Goal: Task Accomplishment & Management: Use online tool/utility

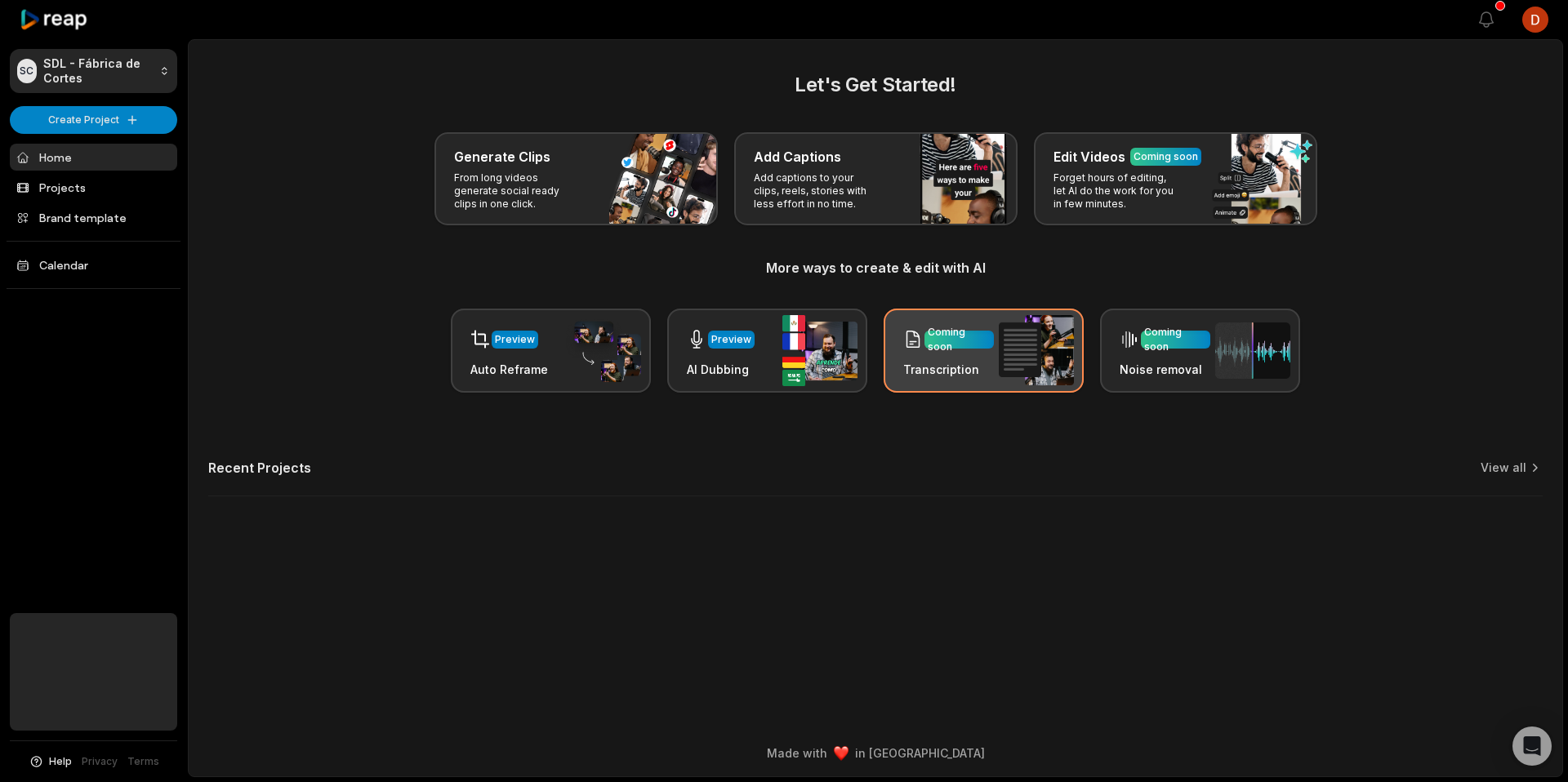
click at [994, 376] on div "Coming soon Transcription" at bounding box center [983, 350] width 200 height 84
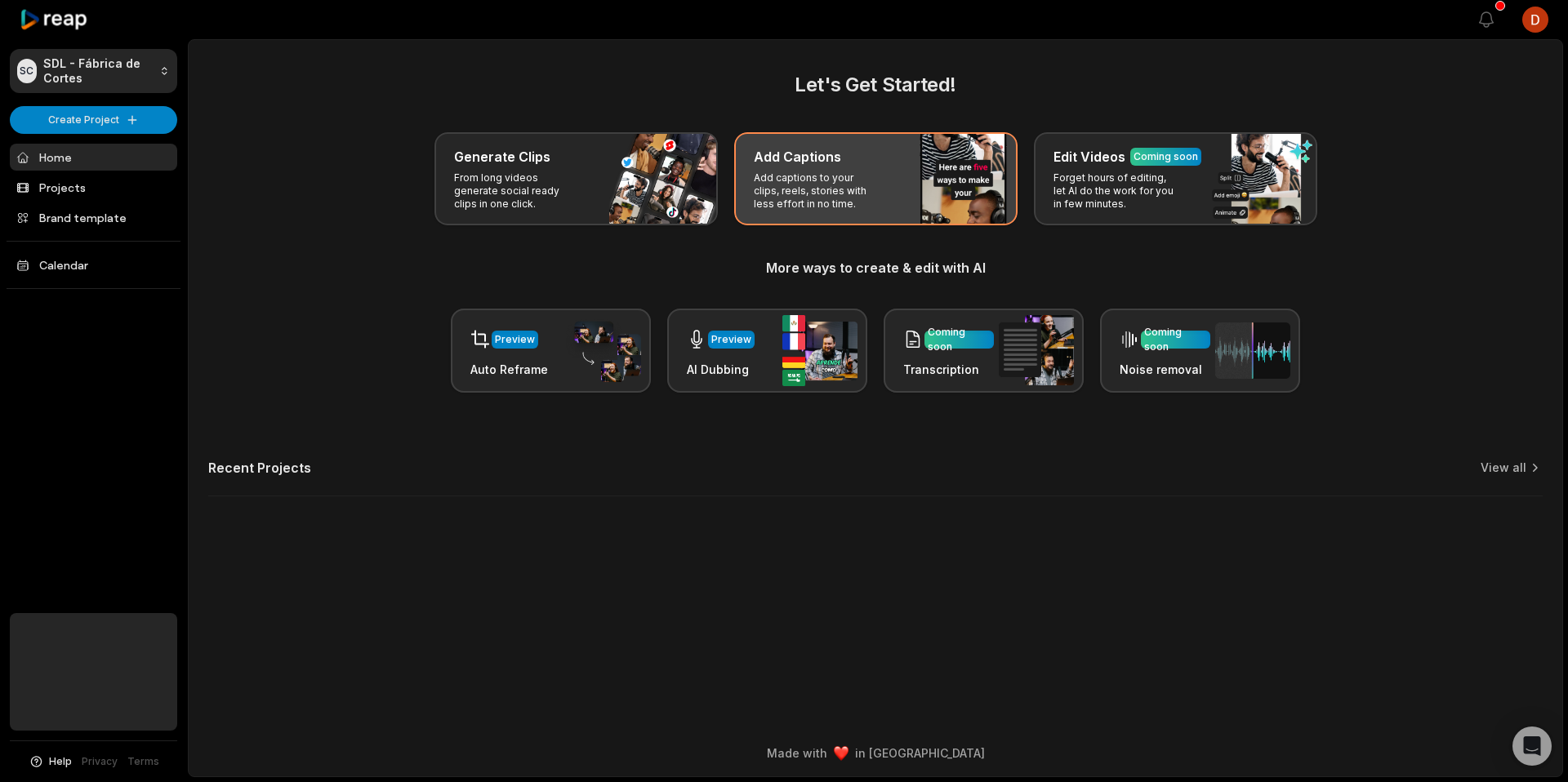
click at [901, 180] on div "Add Captions Add captions to your clips, reels, stories with less effort in no …" at bounding box center [876, 179] width 283 height 93
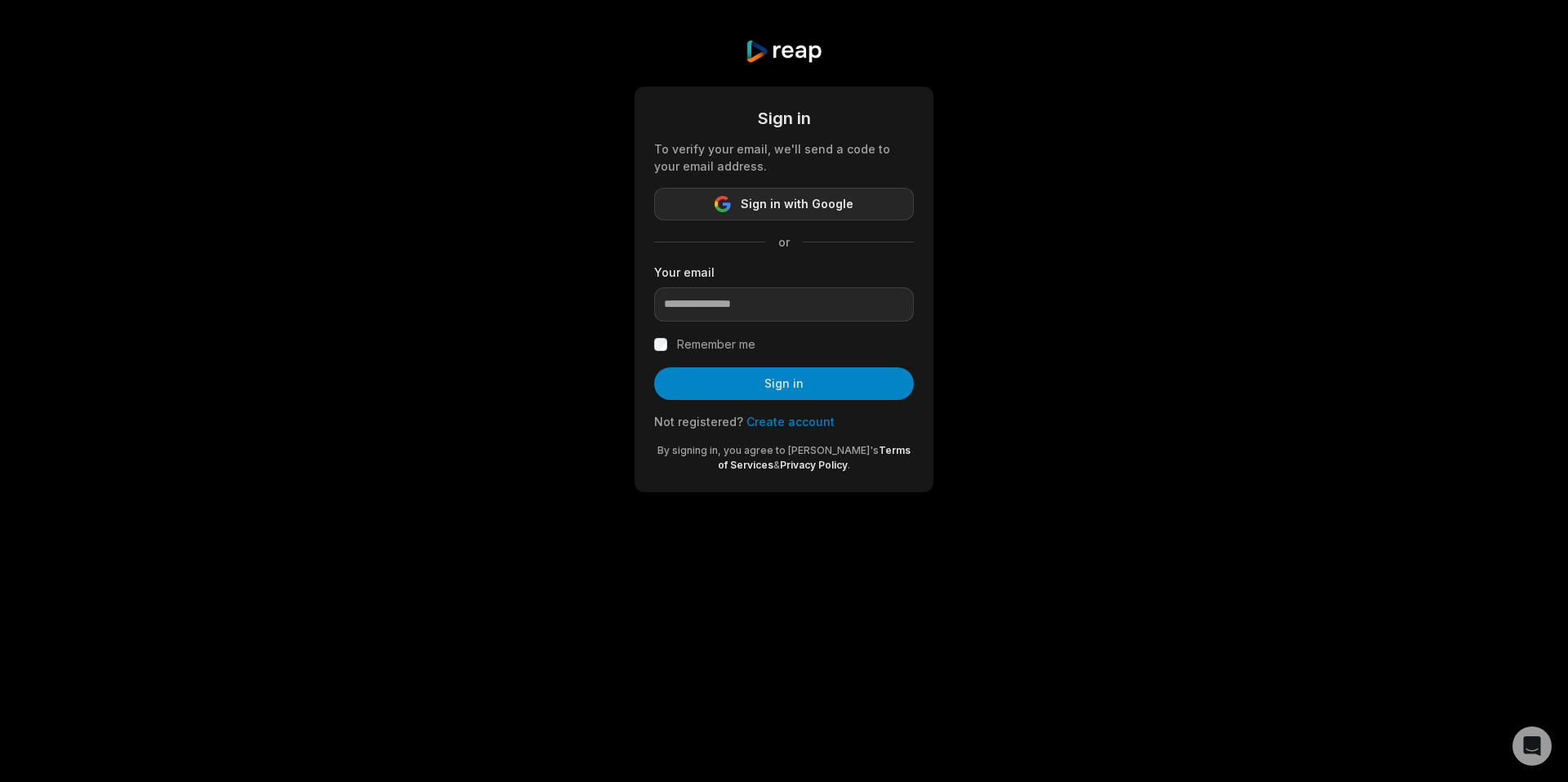
click at [795, 214] on button "Sign in with Google" at bounding box center [784, 203] width 259 height 33
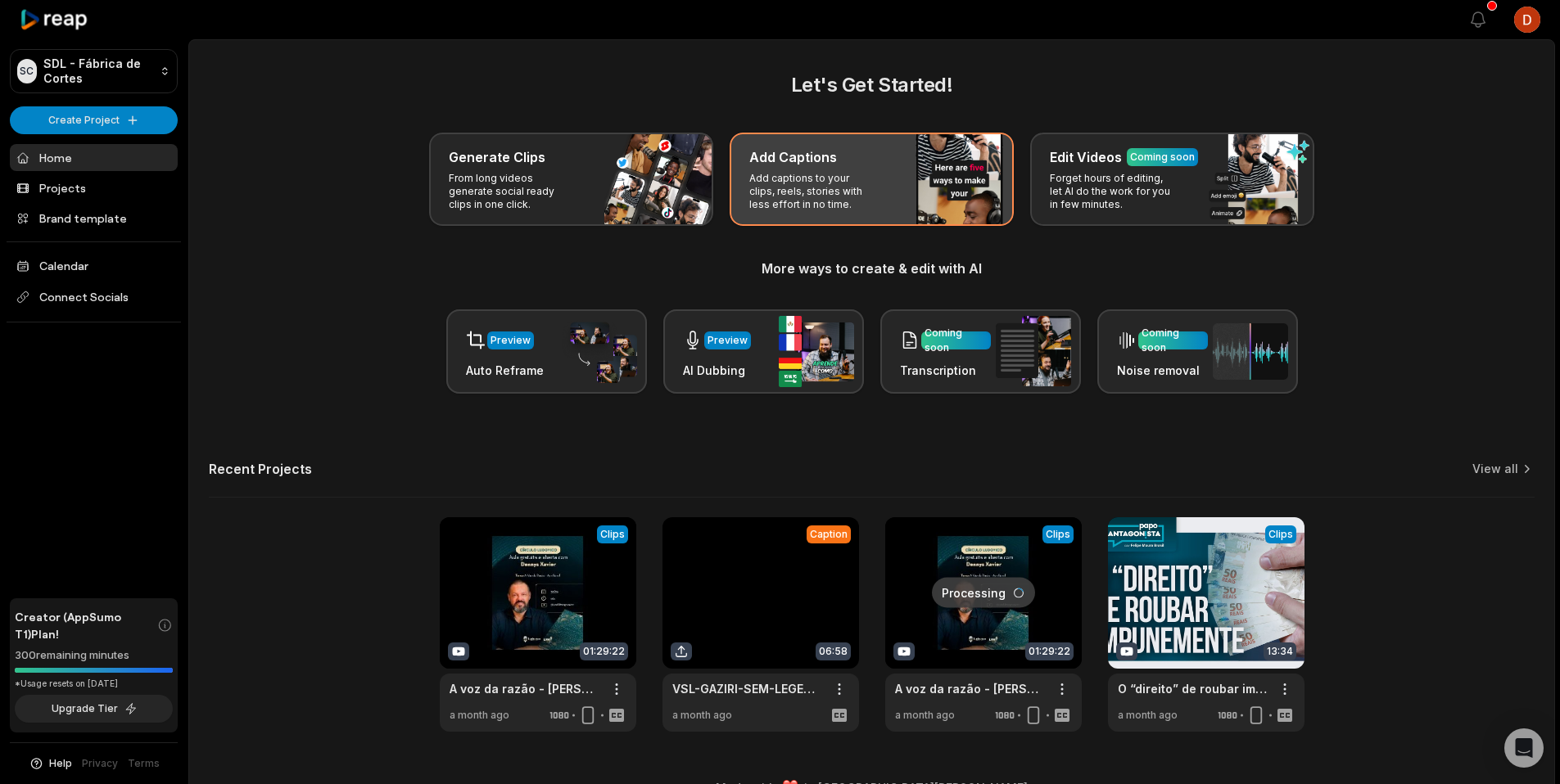
click at [892, 205] on div "Add Captions Add captions to your clips, reels, stories with less effort in no …" at bounding box center [871, 179] width 284 height 93
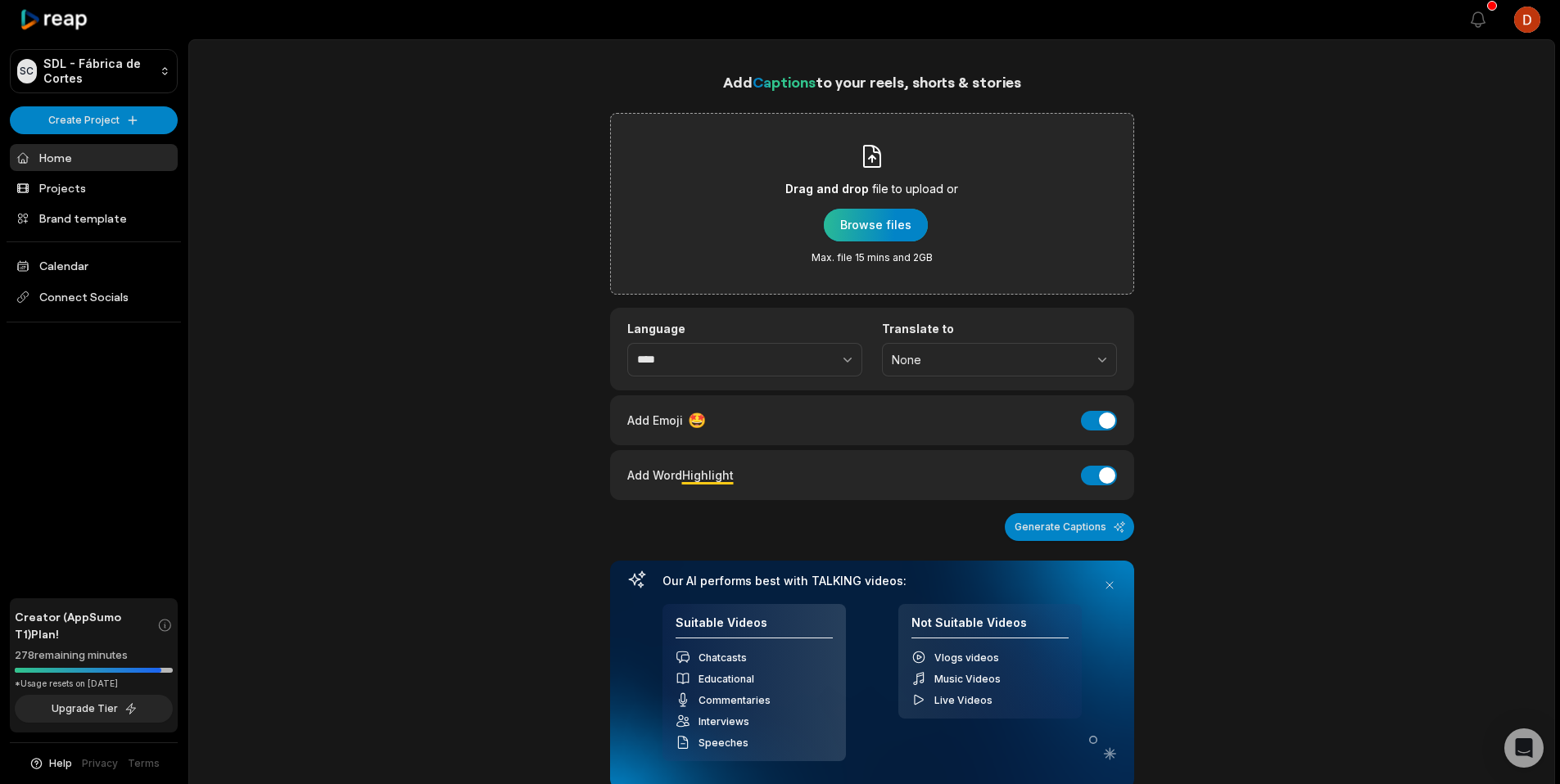
click at [881, 231] on div "button" at bounding box center [876, 225] width 104 height 33
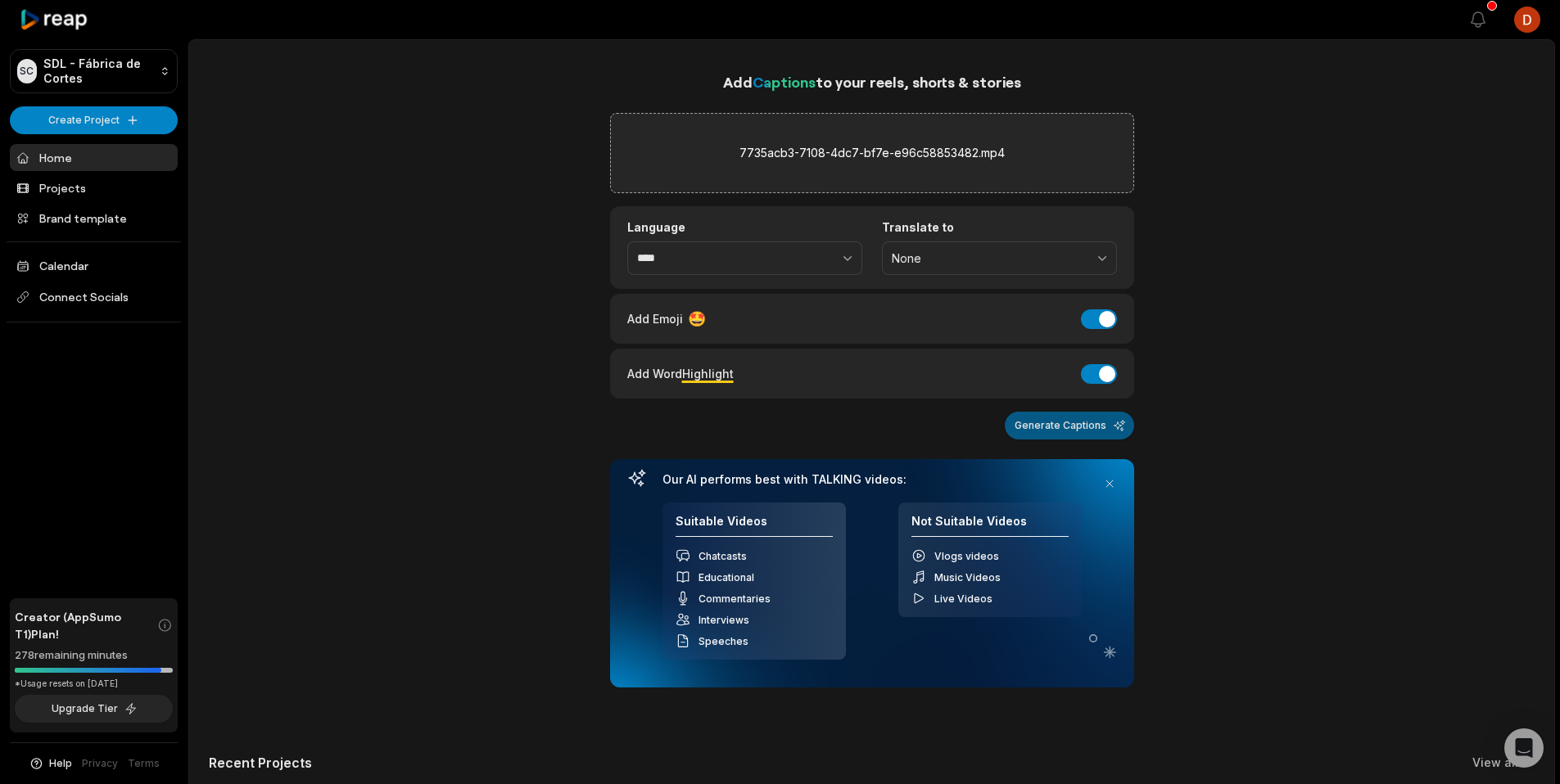
click at [1067, 431] on button "Generate Captions" at bounding box center [1068, 426] width 129 height 28
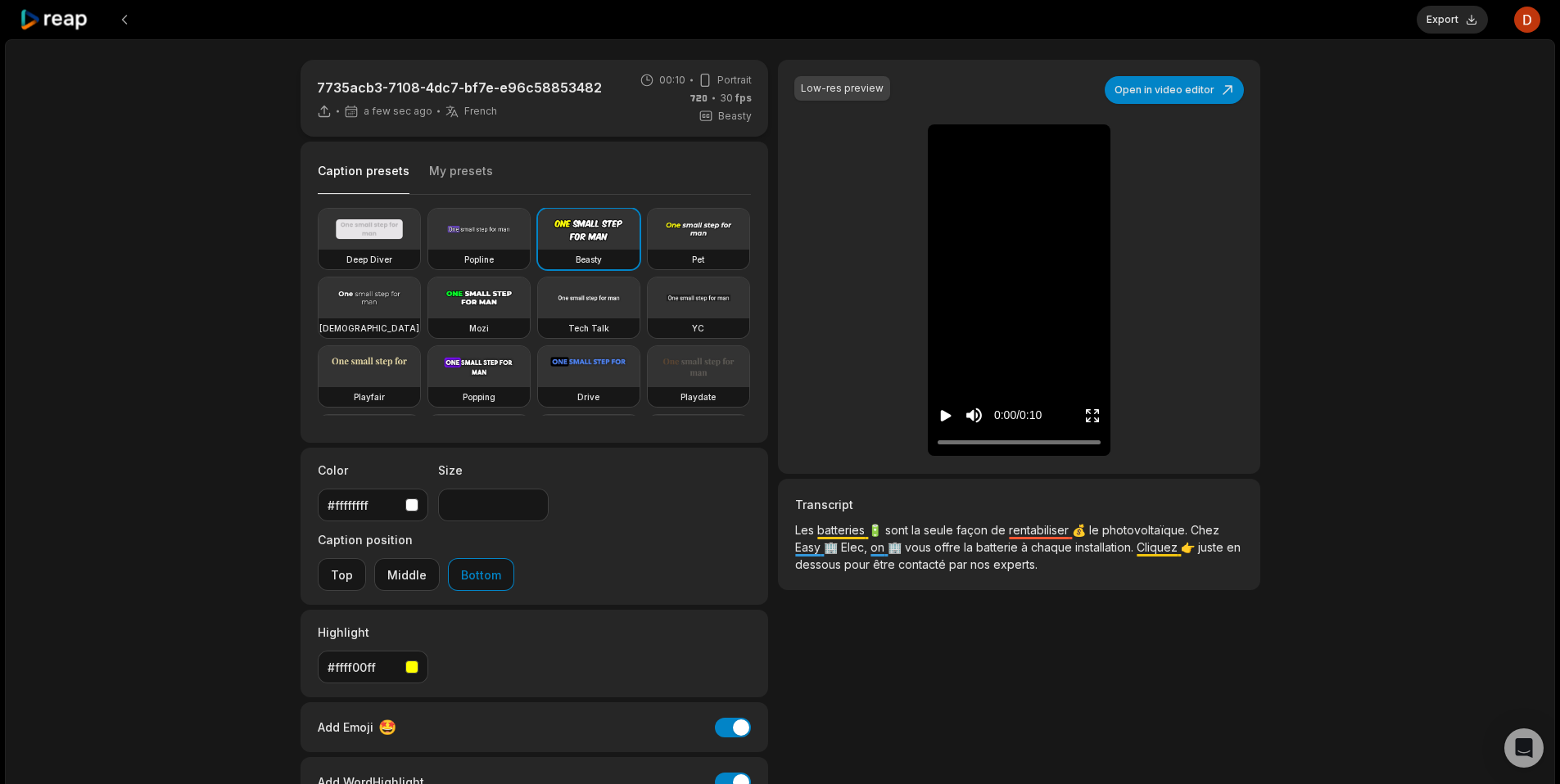
click at [946, 419] on icon "Play video" at bounding box center [945, 416] width 16 height 16
click at [381, 238] on video at bounding box center [369, 229] width 102 height 41
click at [946, 415] on icon "Play video" at bounding box center [946, 415] width 11 height 11
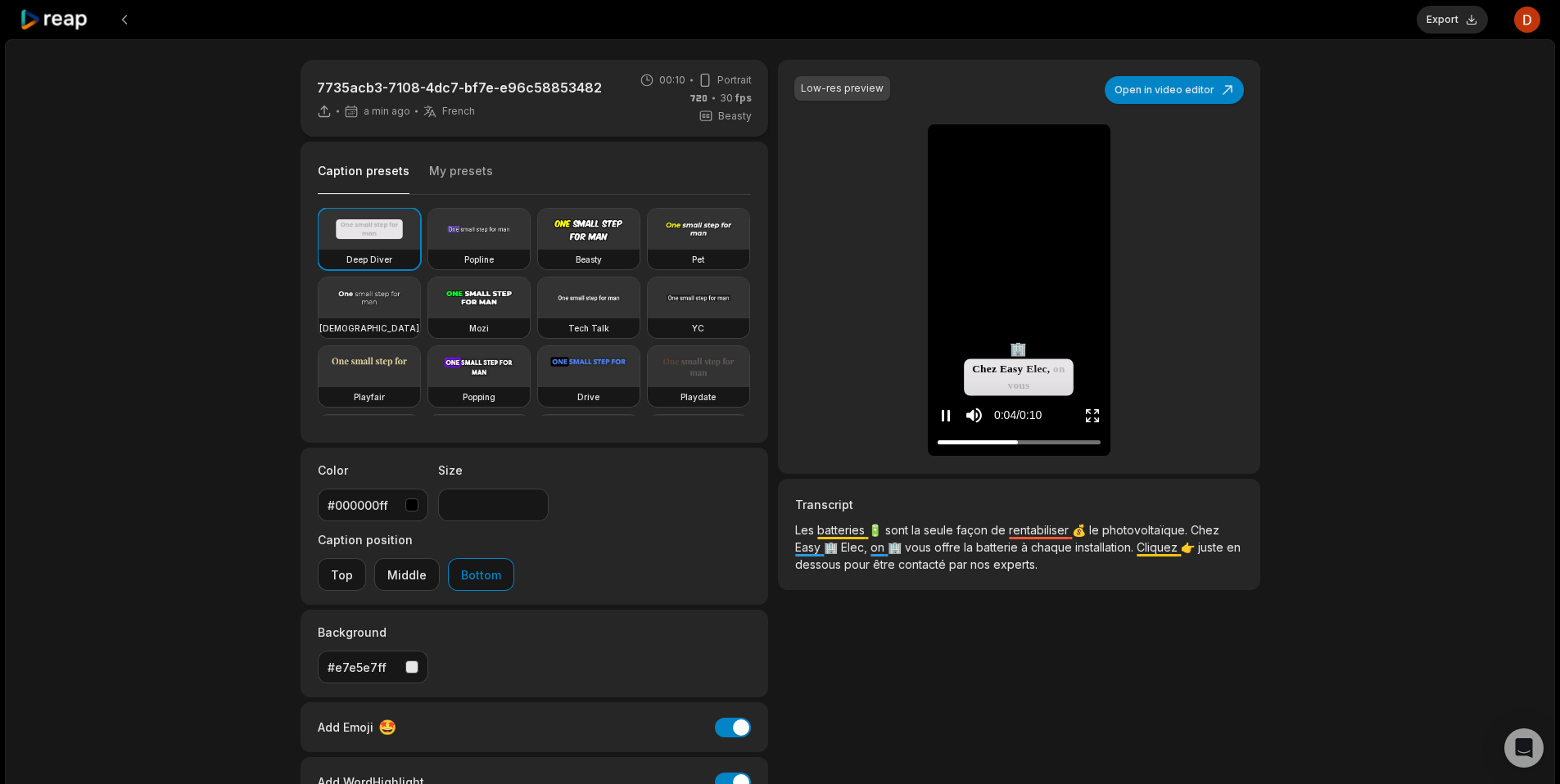
click at [1029, 379] on div "0:04 / 0:10" at bounding box center [1019, 412] width 183 height 88
drag, startPoint x: 1022, startPoint y: 380, endPoint x: 1023, endPoint y: 371, distance: 9.0
click at [1023, 371] on div "0:05 / 0:10" at bounding box center [1019, 412] width 183 height 88
click at [440, 558] on button "Middle" at bounding box center [406, 574] width 65 height 33
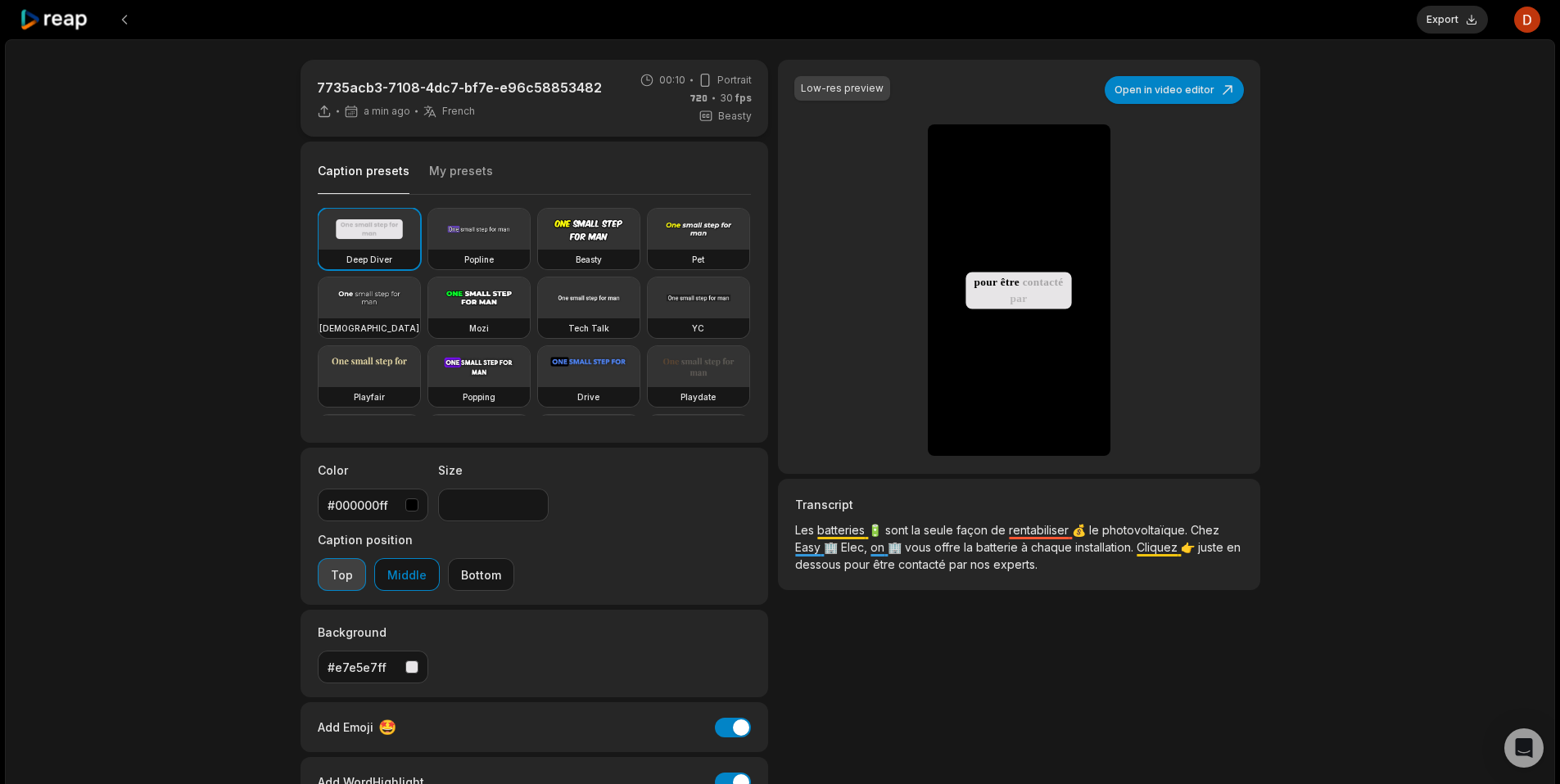
click at [366, 558] on button "Top" at bounding box center [342, 574] width 48 height 33
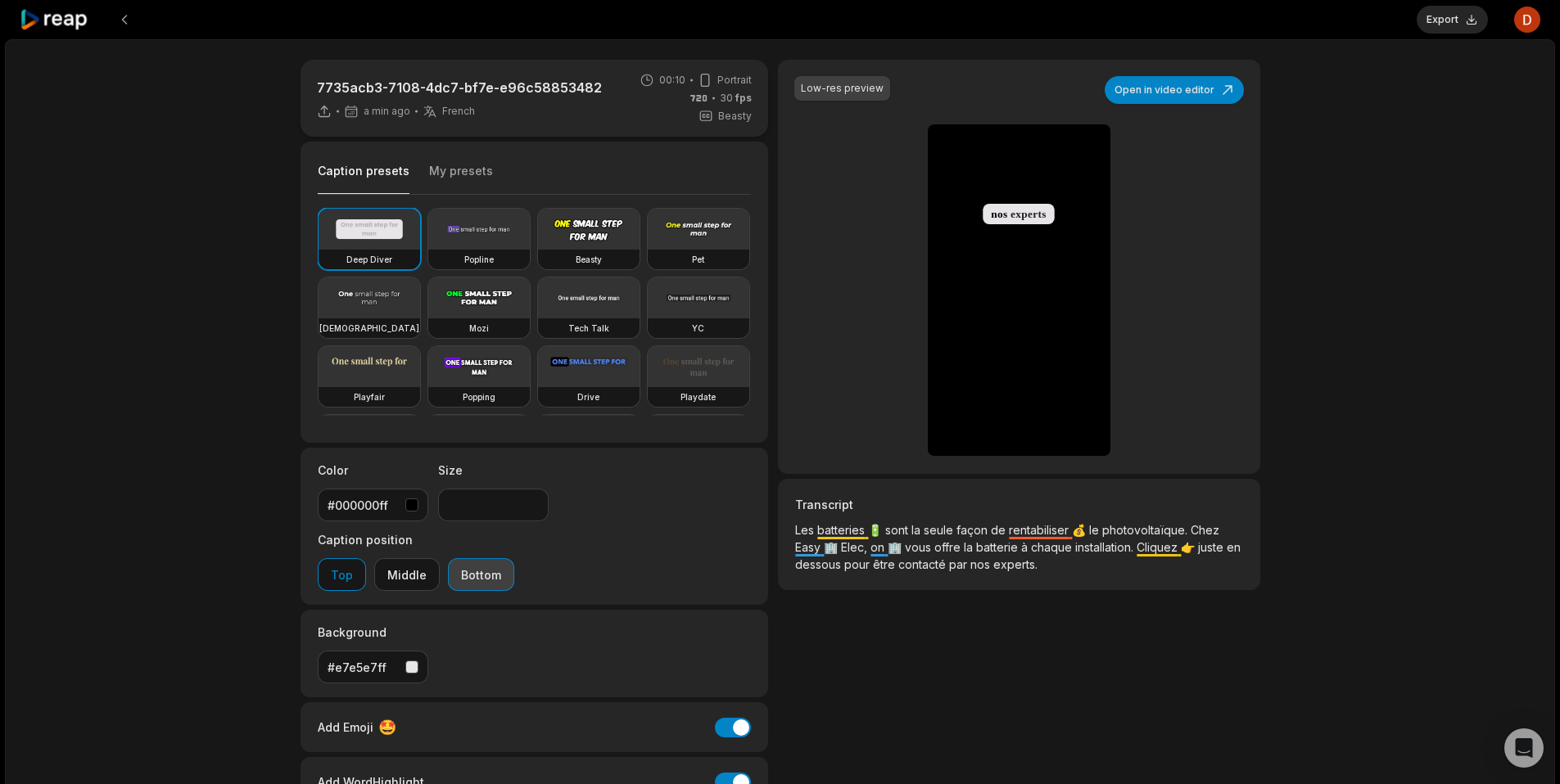
click at [514, 558] on button "Bottom" at bounding box center [481, 574] width 66 height 33
click at [942, 419] on icon "Play video" at bounding box center [946, 415] width 11 height 11
click at [533, 502] on input "**" at bounding box center [493, 505] width 111 height 33
click at [533, 501] on input "**" at bounding box center [493, 505] width 111 height 33
click at [533, 502] on input "**" at bounding box center [493, 505] width 111 height 33
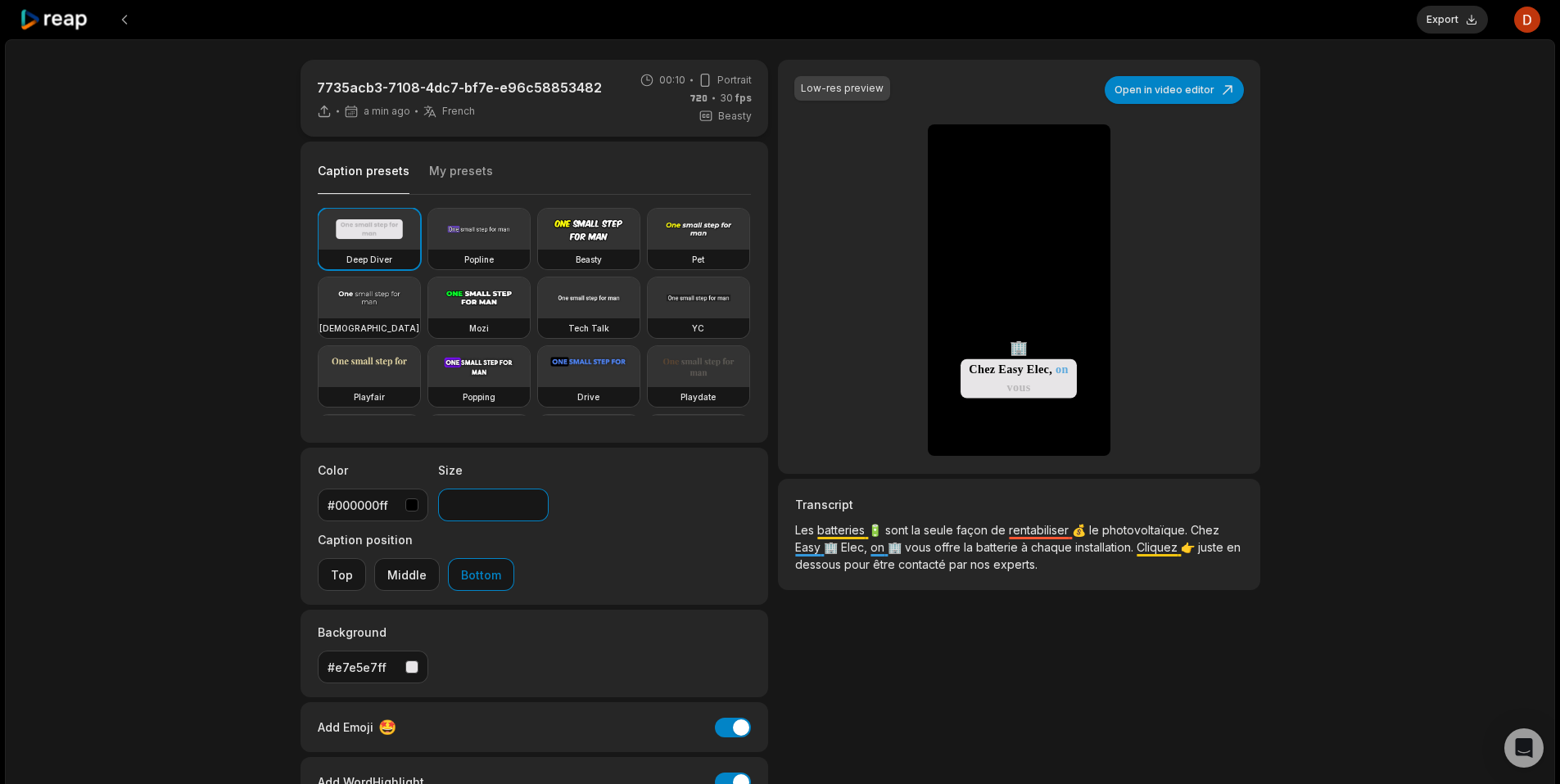
click at [533, 502] on input "**" at bounding box center [493, 505] width 111 height 33
click at [533, 503] on input "**" at bounding box center [493, 505] width 111 height 33
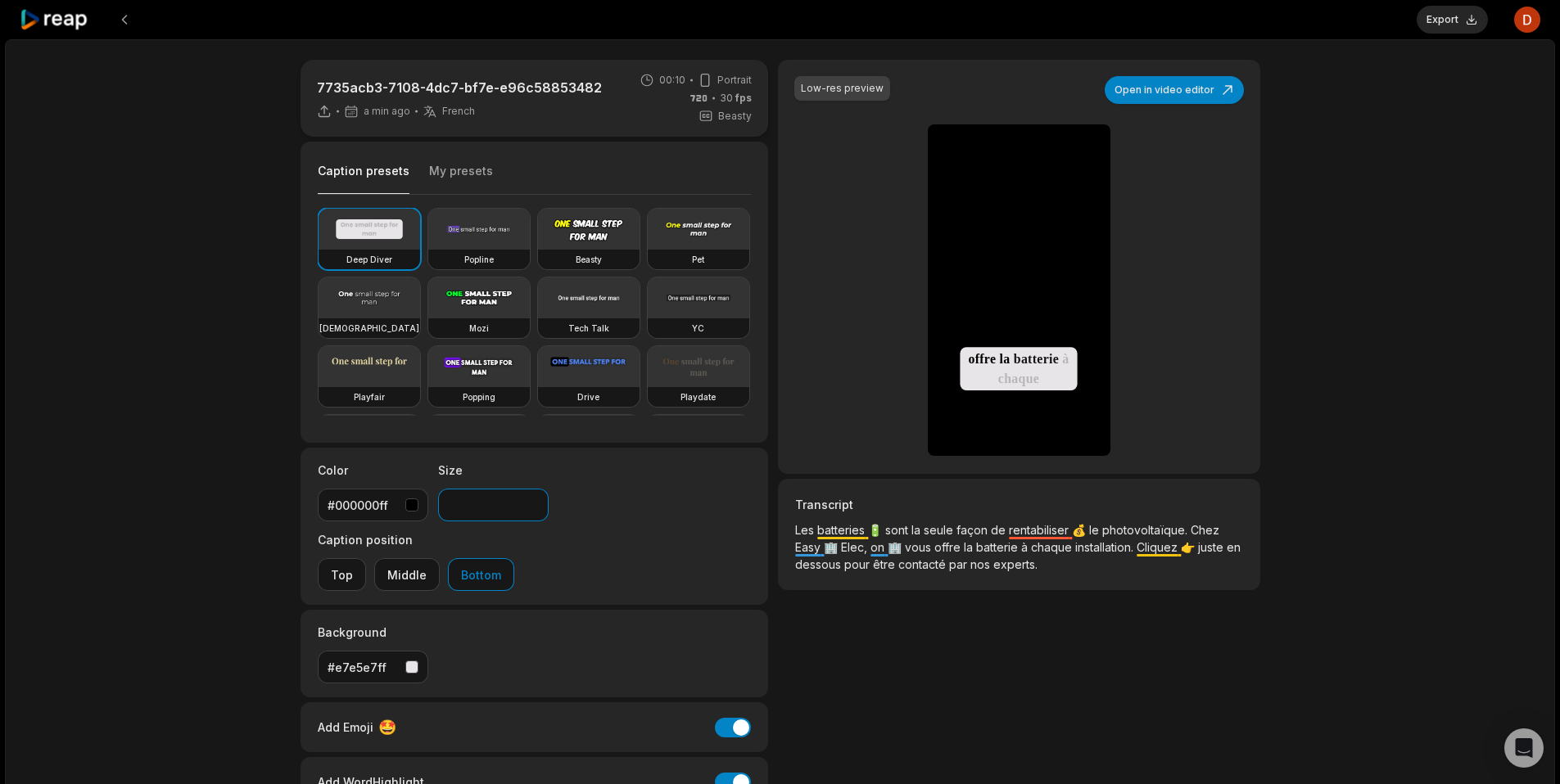
click at [533, 502] on input "**" at bounding box center [493, 505] width 111 height 33
click at [533, 503] on input "**" at bounding box center [493, 505] width 111 height 33
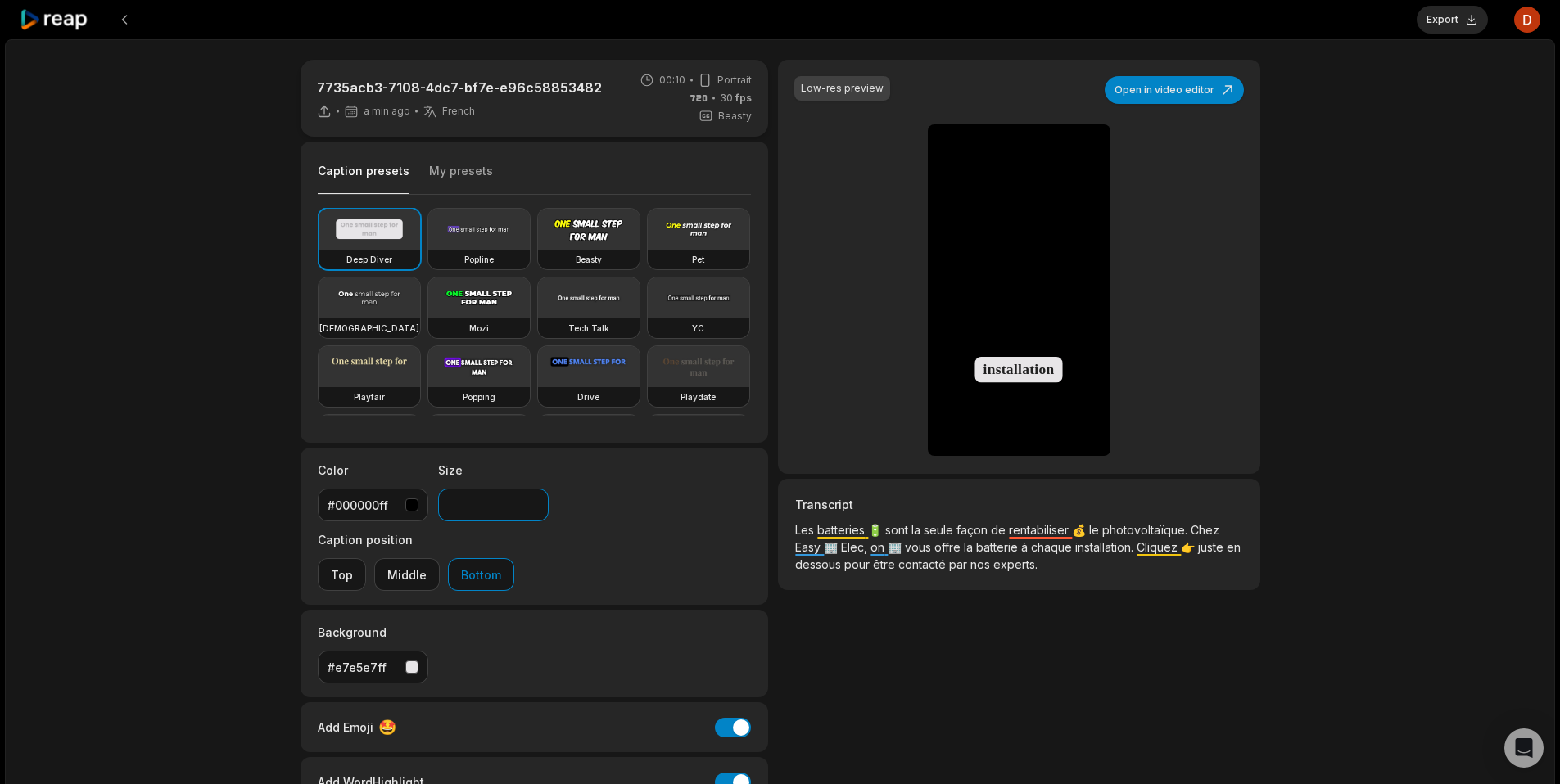
click at [534, 503] on input "**" at bounding box center [493, 505] width 111 height 33
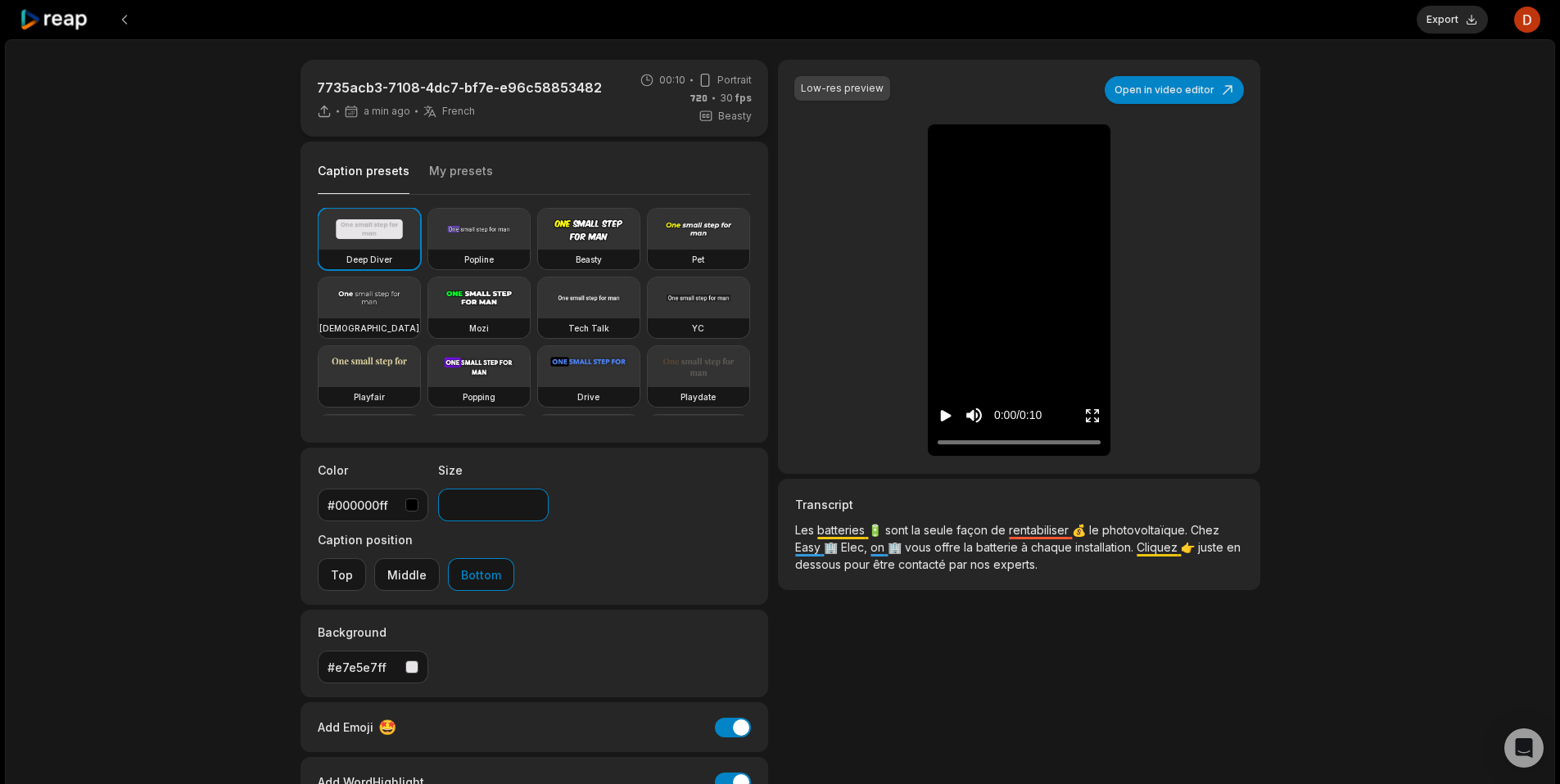
click at [534, 503] on input "**" at bounding box center [493, 505] width 111 height 33
type input "**"
click at [534, 503] on input "**" at bounding box center [493, 505] width 111 height 33
click at [944, 418] on icon "Play video" at bounding box center [946, 415] width 11 height 11
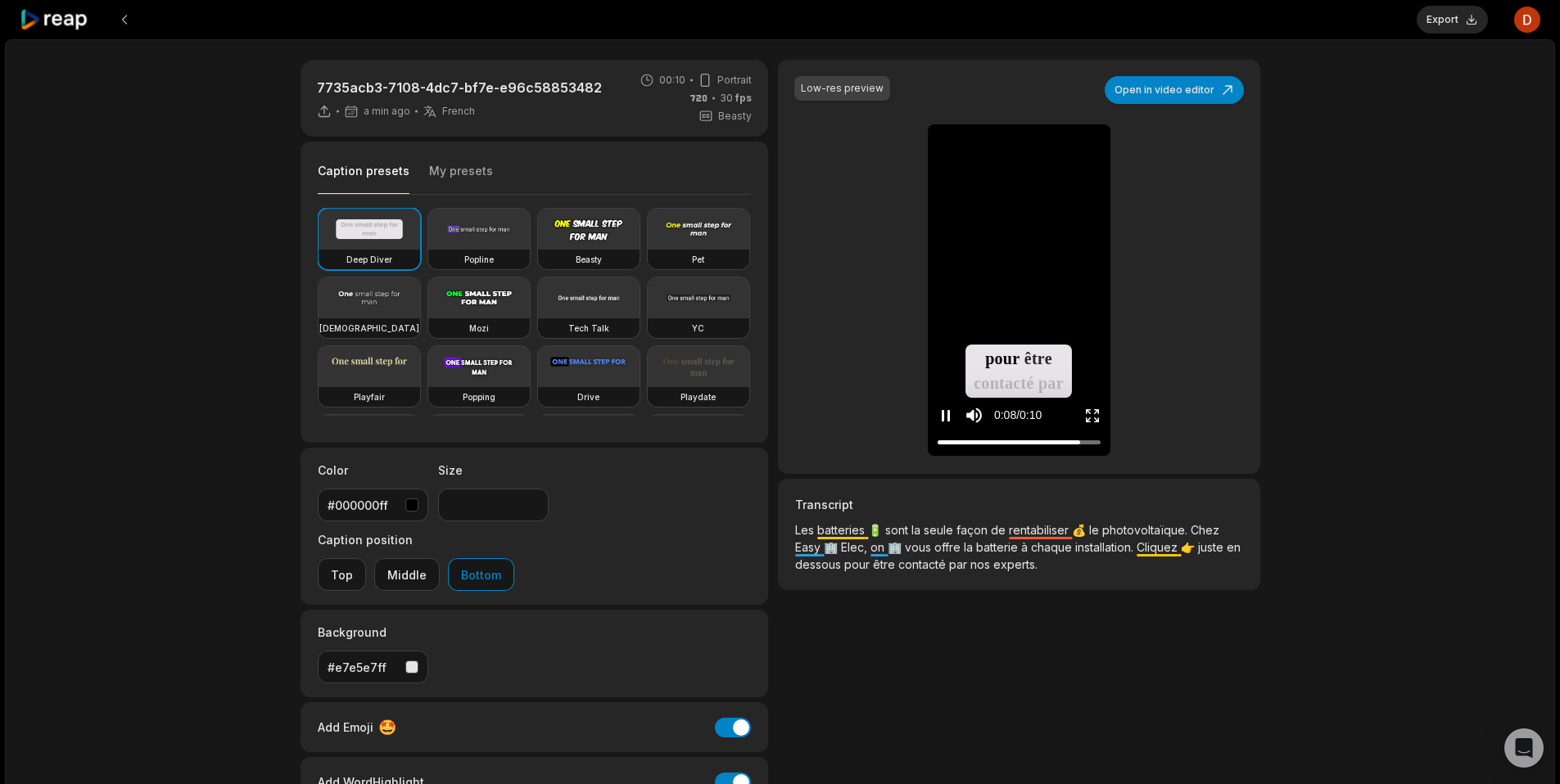
click at [1044, 385] on div "0:08 / 0:10" at bounding box center [1019, 412] width 183 height 88
drag, startPoint x: 1036, startPoint y: 380, endPoint x: 999, endPoint y: 377, distance: 37.0
click at [1036, 381] on div "0:08 / 0:10" at bounding box center [1019, 412] width 183 height 88
click at [999, 377] on div "0:08 / 0:10" at bounding box center [1019, 412] width 183 height 88
click at [1181, 86] on button "Open in video editor" at bounding box center [1173, 90] width 139 height 28
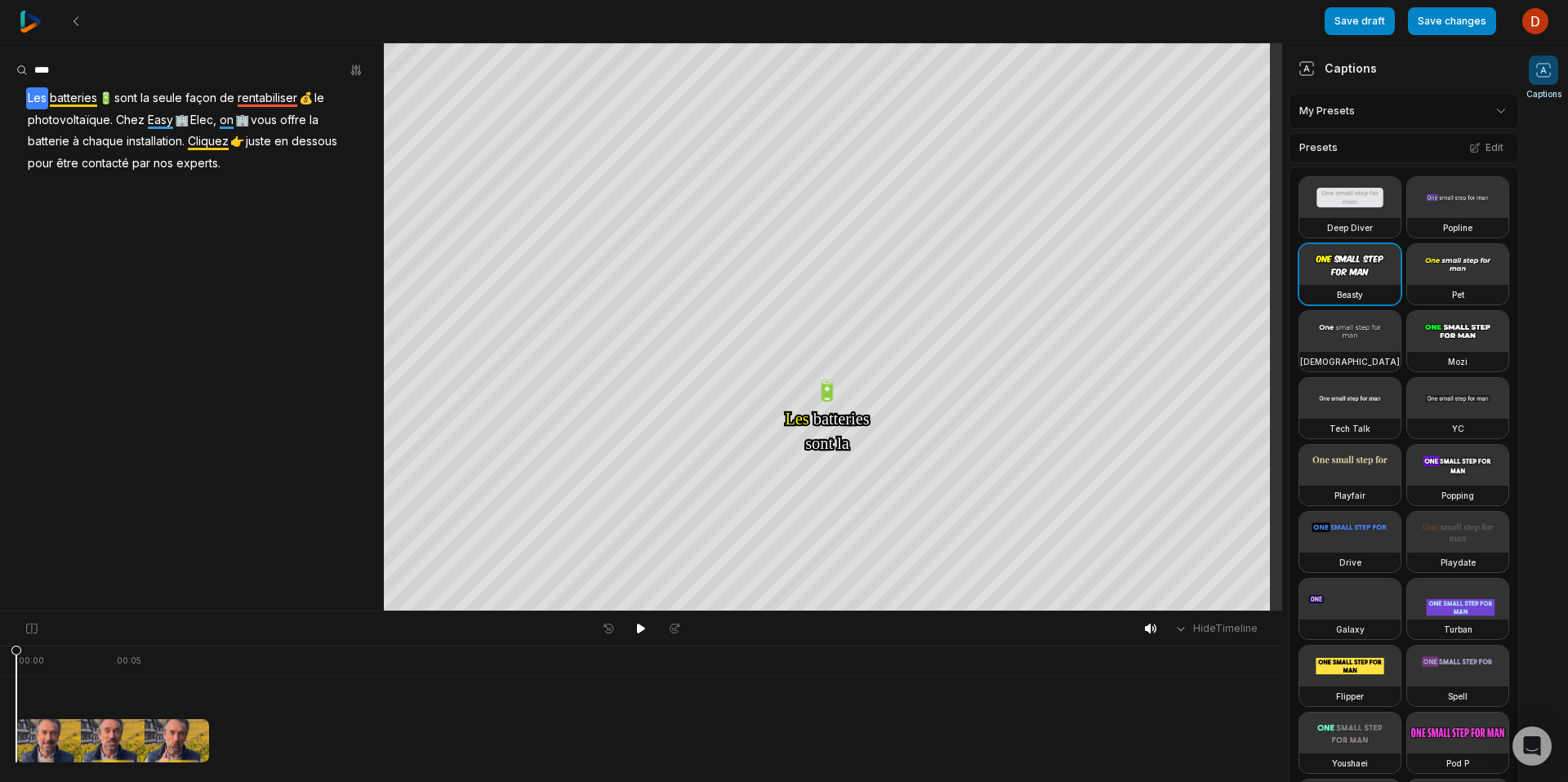
click at [1354, 285] on video at bounding box center [1350, 264] width 102 height 41
click at [1551, 79] on span at bounding box center [1543, 70] width 29 height 29
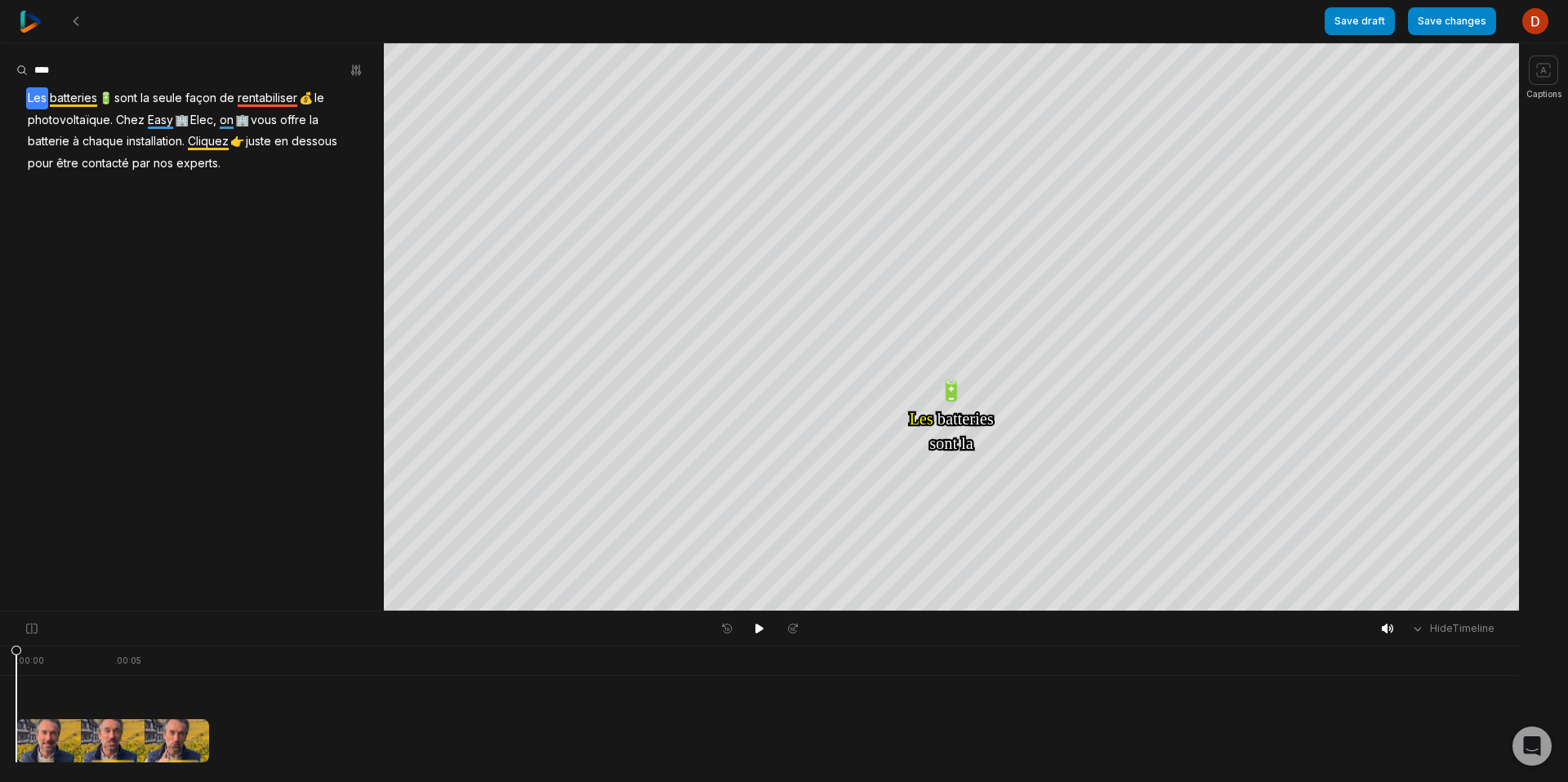
click at [1546, 52] on div "Captions" at bounding box center [1543, 413] width 49 height 740
click at [1544, 61] on span at bounding box center [1543, 70] width 29 height 29
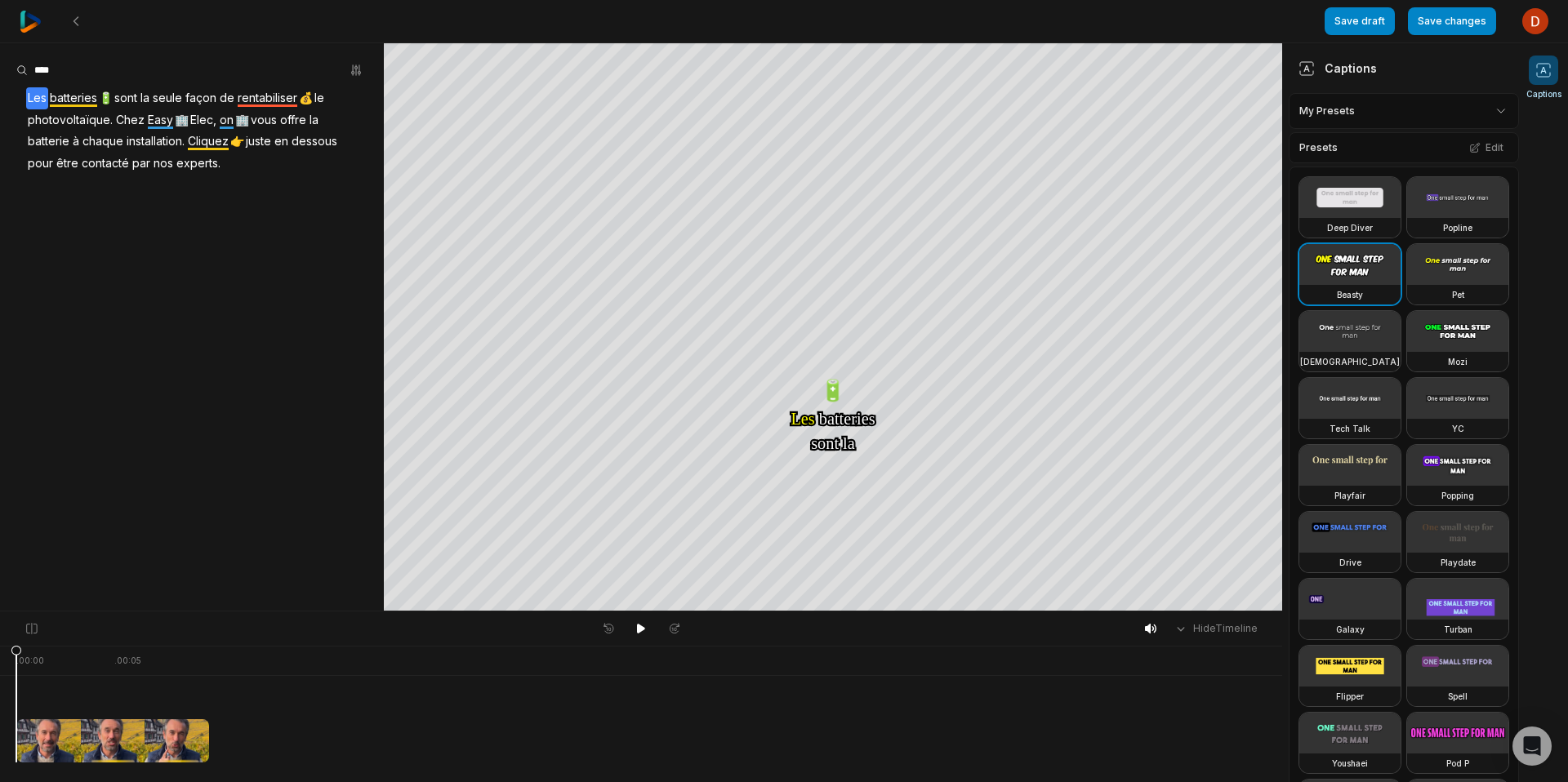
click at [1443, 147] on div "Presets Edit" at bounding box center [1403, 148] width 230 height 31
click at [1469, 147] on icon at bounding box center [1474, 147] width 11 height 11
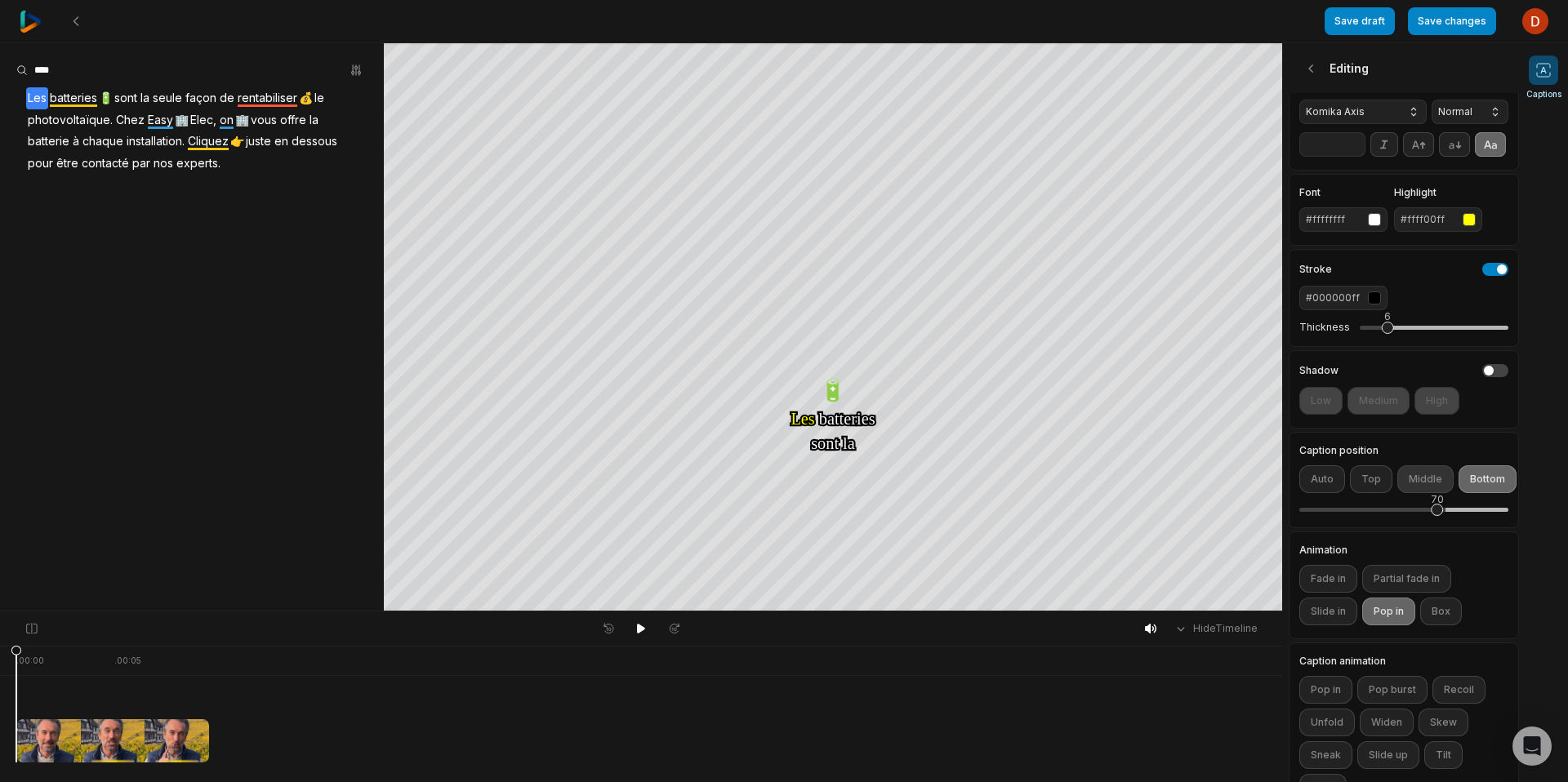
scroll to position [159, 0]
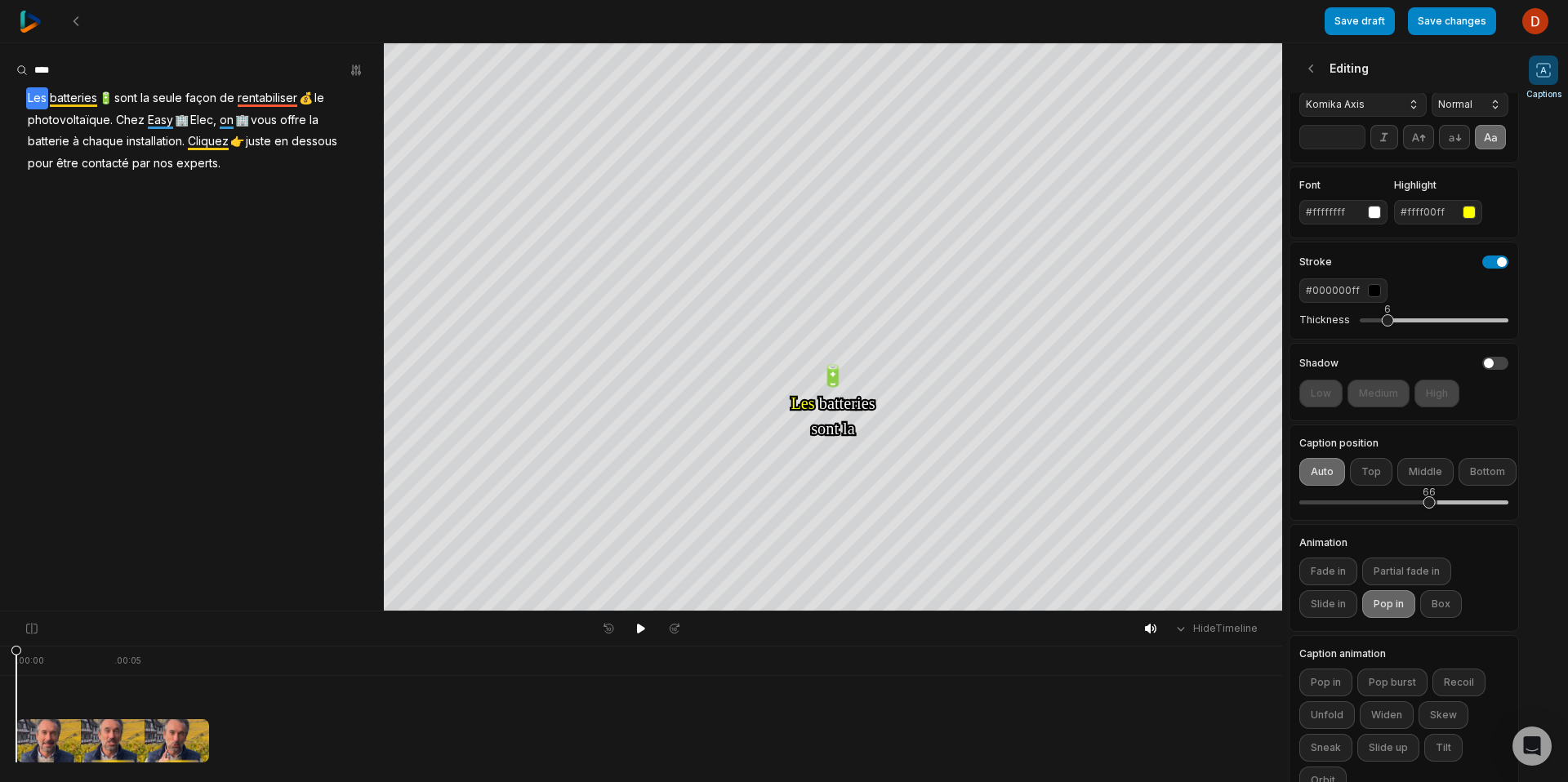
drag, startPoint x: 1438, startPoint y: 529, endPoint x: 1427, endPoint y: 528, distance: 11.0
click at [1428, 509] on div "66" at bounding box center [1429, 503] width 12 height 12
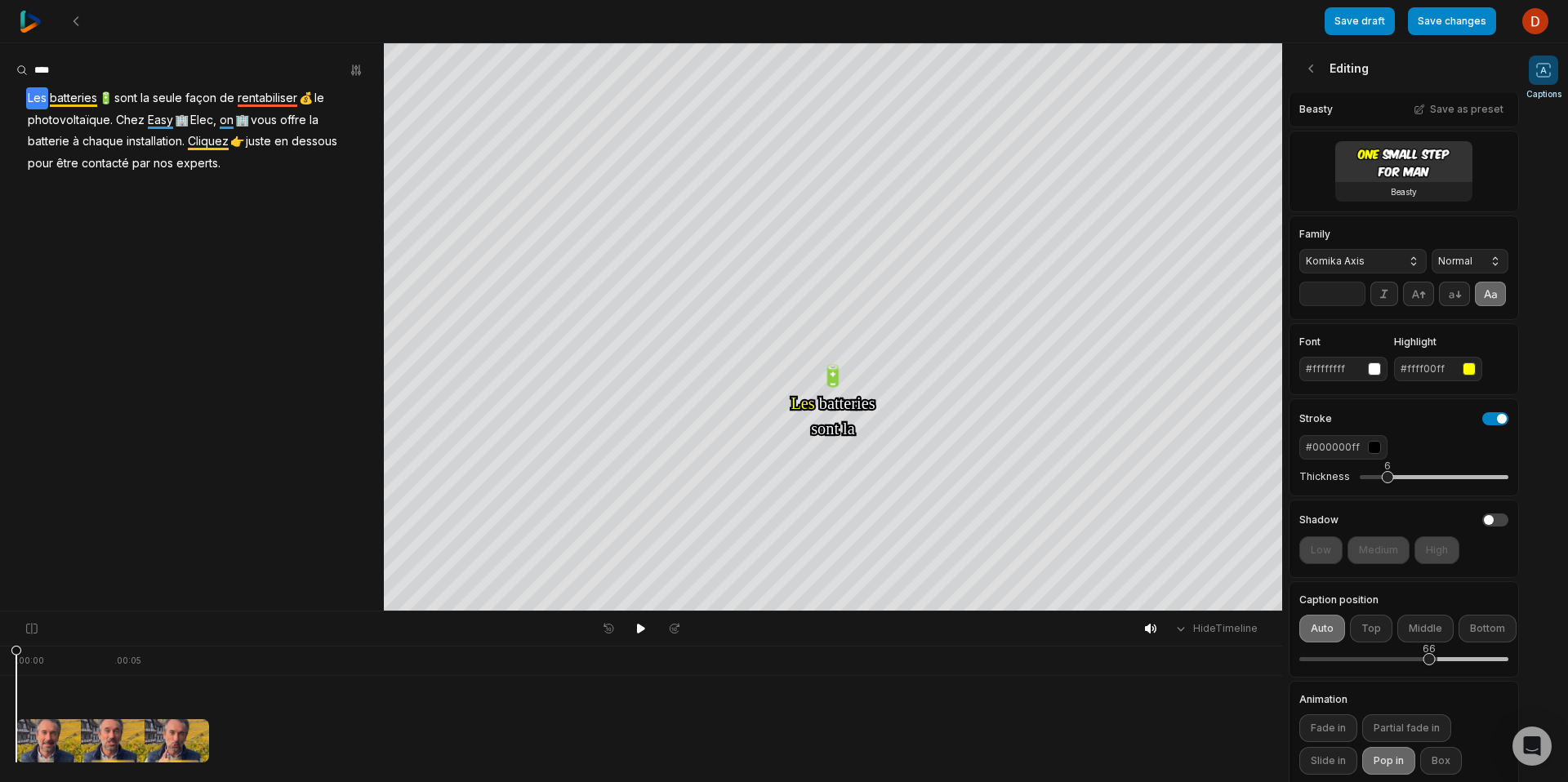
scroll to position [0, 0]
click at [1316, 68] on icon at bounding box center [1312, 69] width 16 height 16
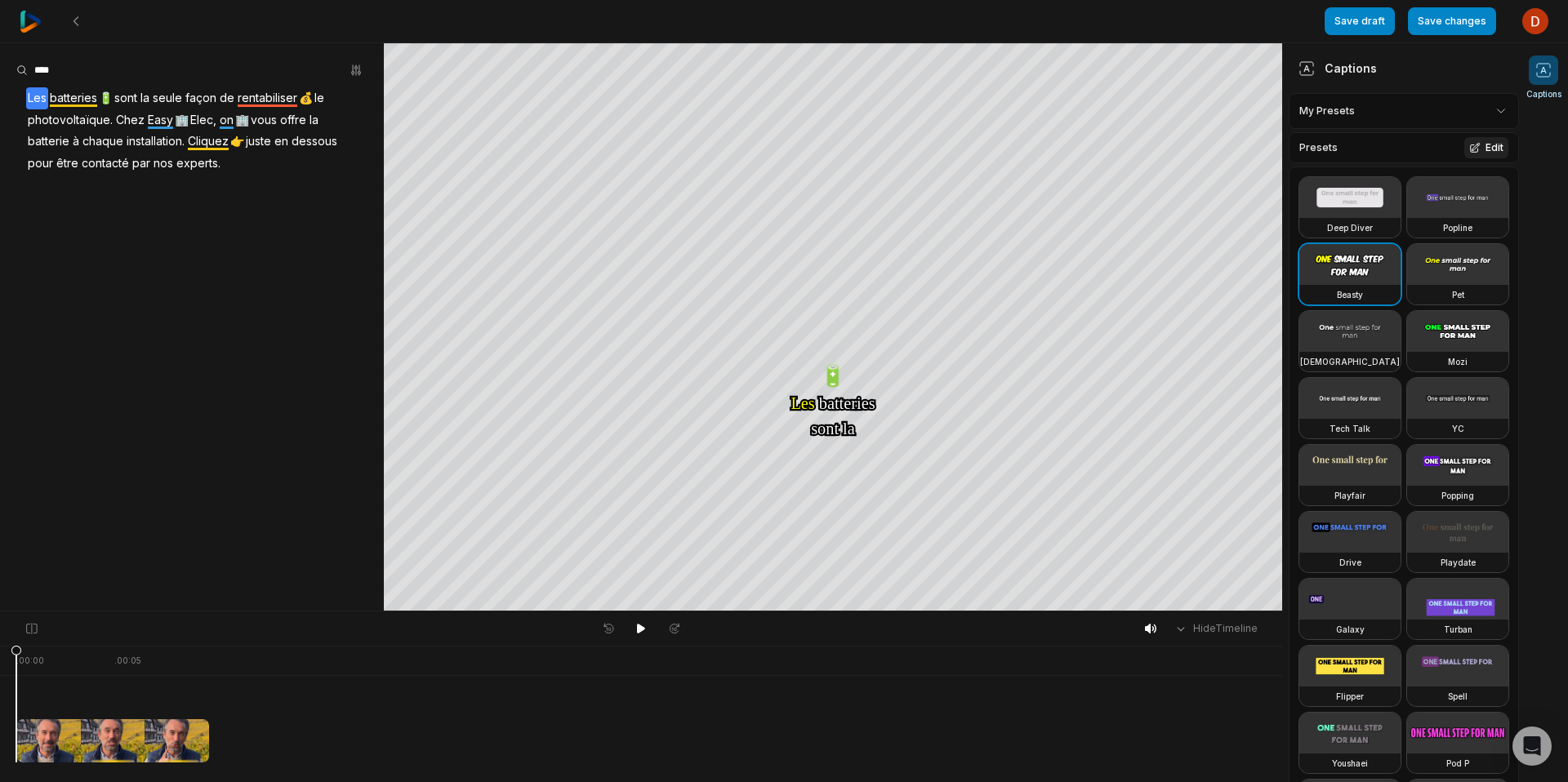
click at [1474, 141] on button "Edit" at bounding box center [1486, 148] width 44 height 21
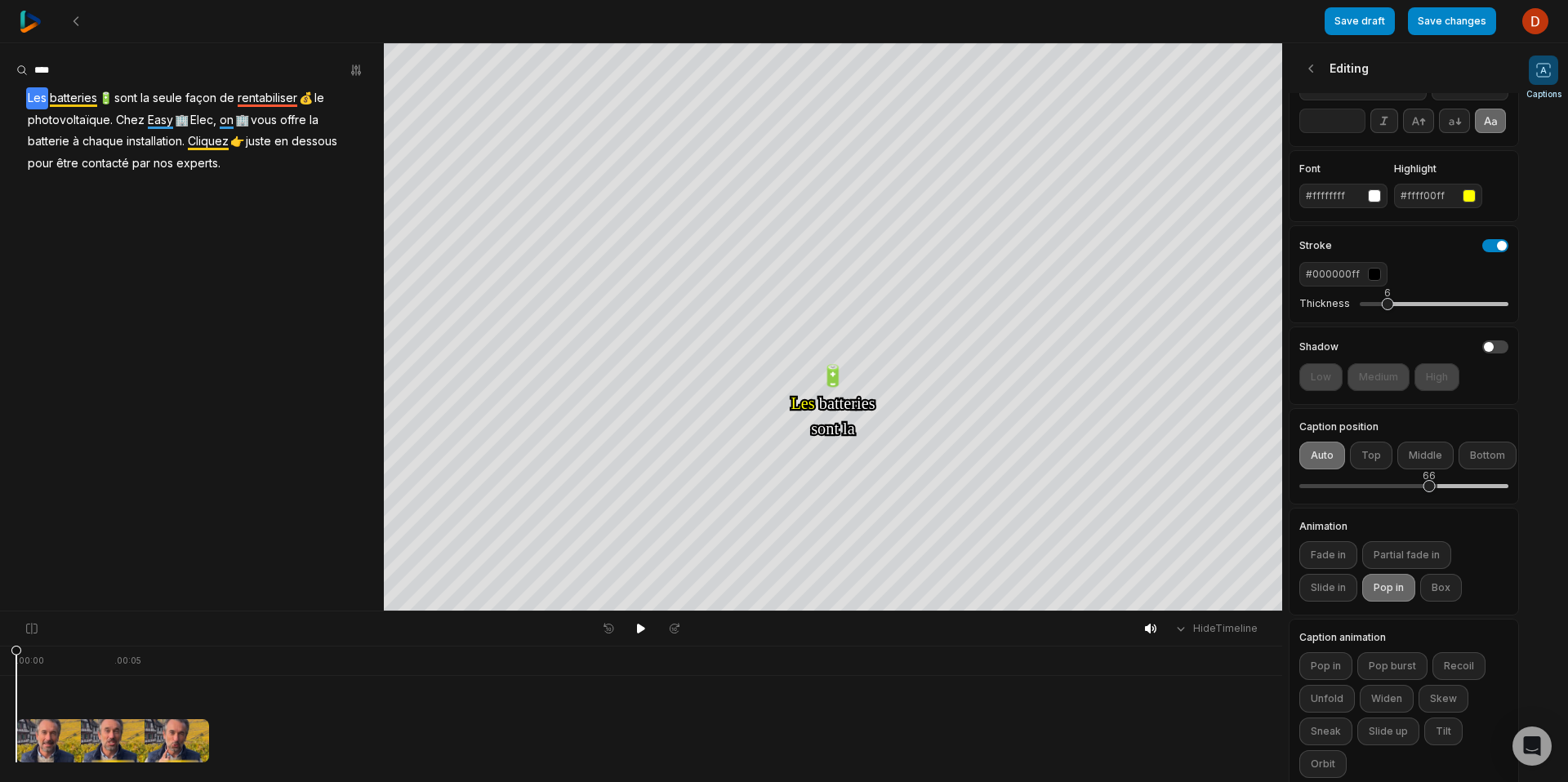
scroll to position [172, 0]
click at [1482, 357] on button "button" at bounding box center [1495, 350] width 26 height 13
click at [1427, 394] on button "High" at bounding box center [1436, 381] width 45 height 28
drag, startPoint x: 1391, startPoint y: 334, endPoint x: 1390, endPoint y: 346, distance: 12.0
click at [1390, 324] on div "7" at bounding box center [1433, 307] width 149 height 34
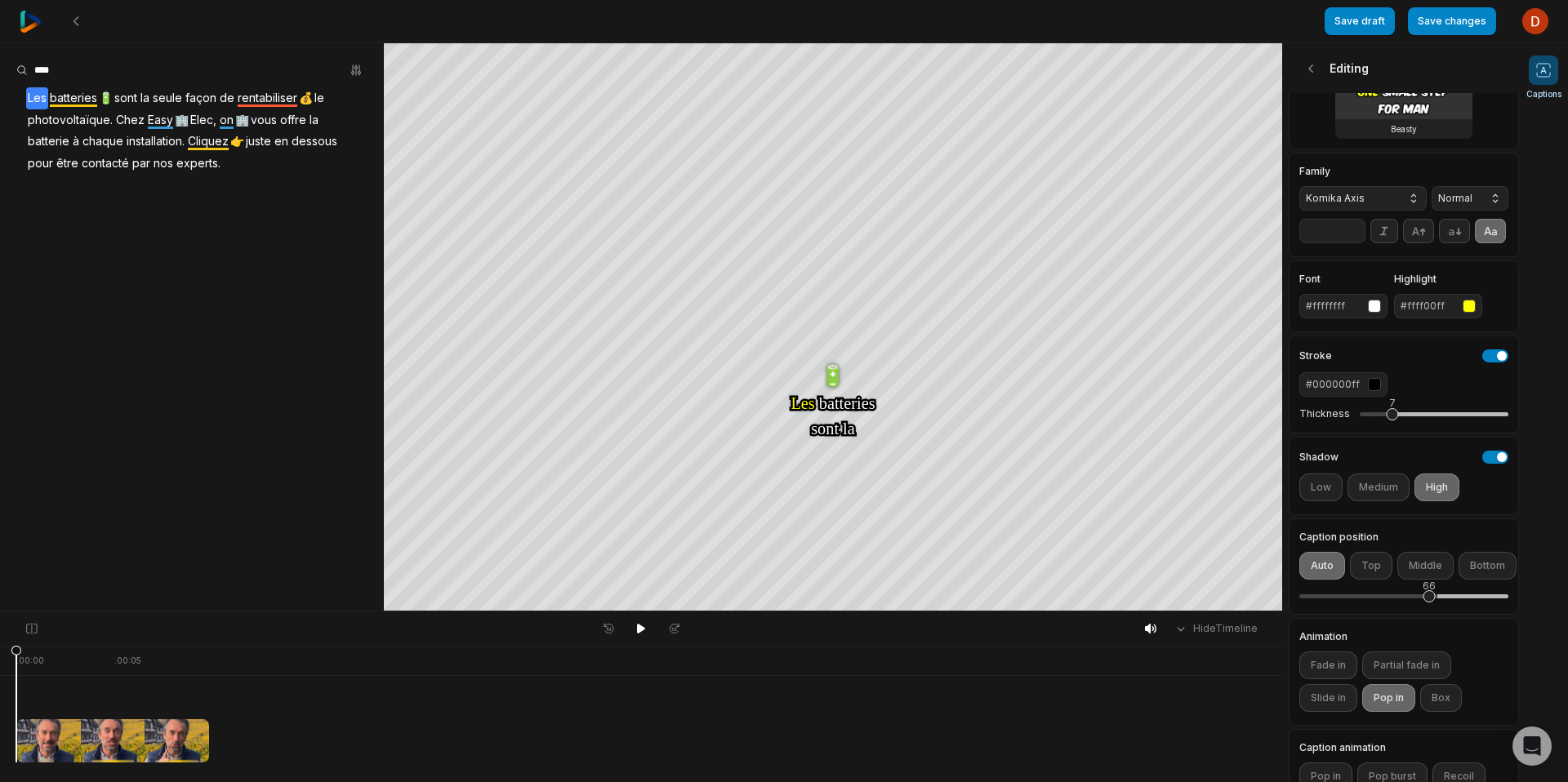
scroll to position [0, 0]
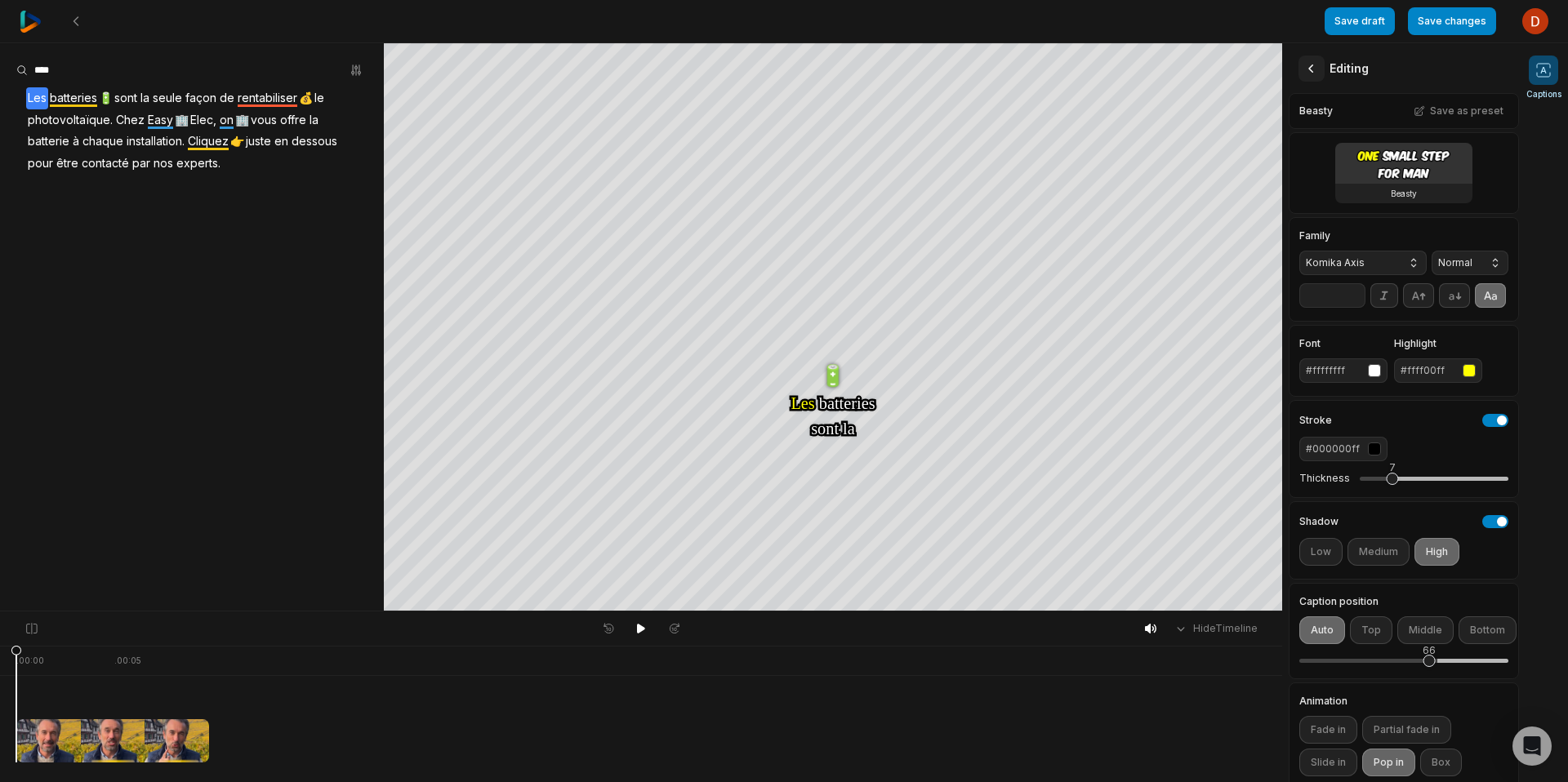
click at [1313, 70] on icon at bounding box center [1312, 69] width 16 height 16
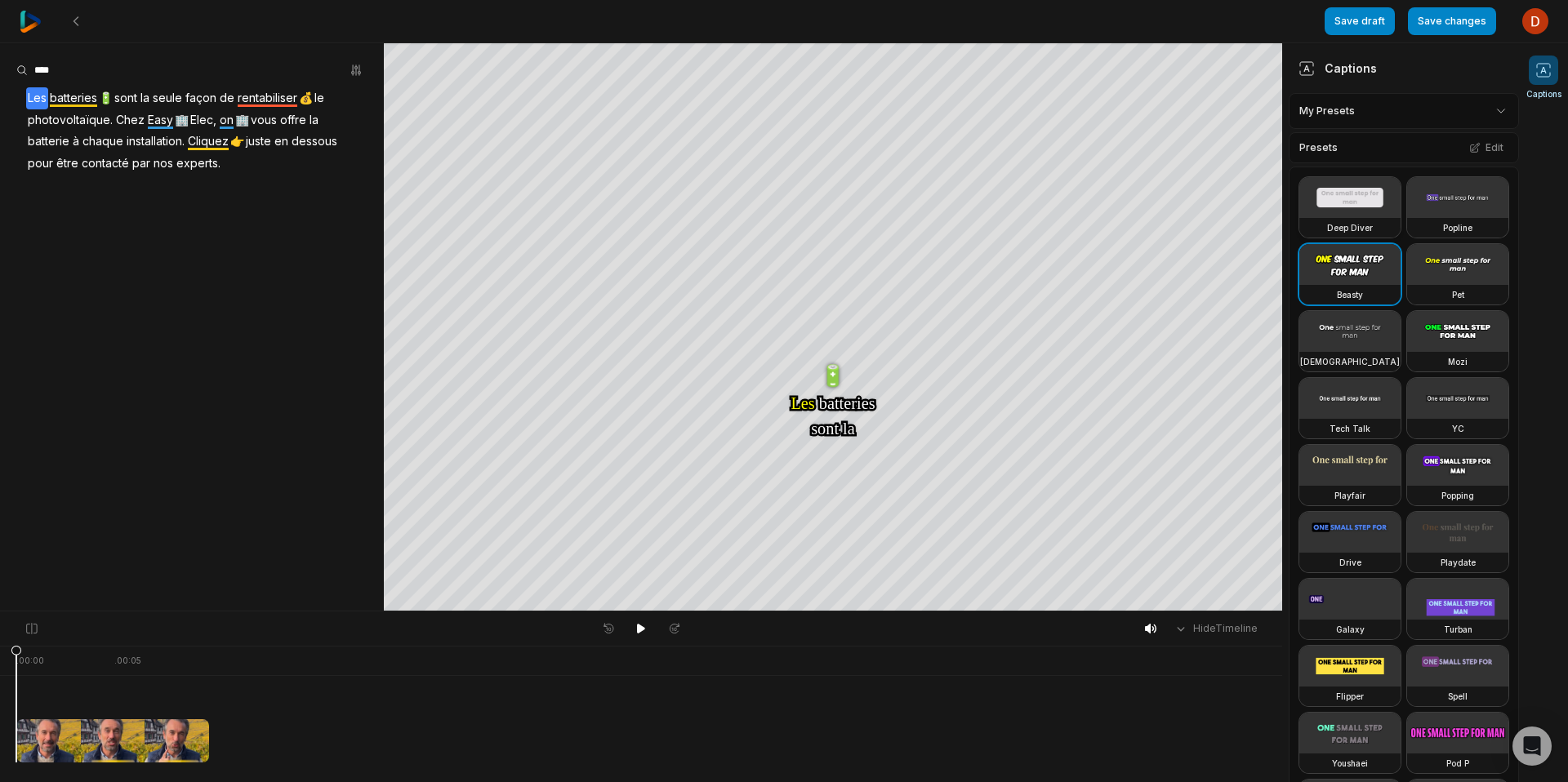
click at [1348, 214] on video at bounding box center [1350, 197] width 102 height 41
click at [1473, 153] on button "Edit" at bounding box center [1486, 148] width 44 height 21
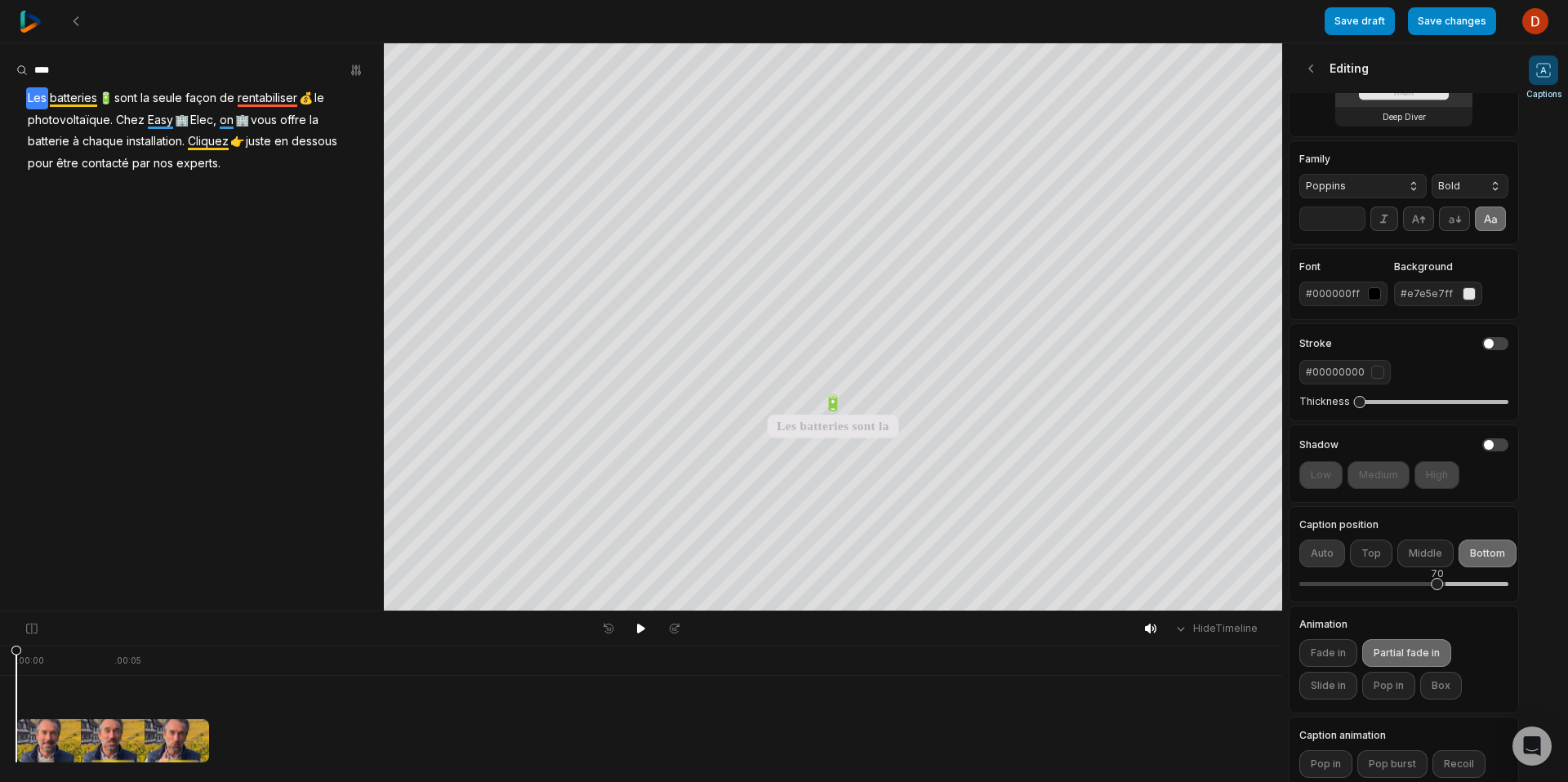
scroll to position [84, 0]
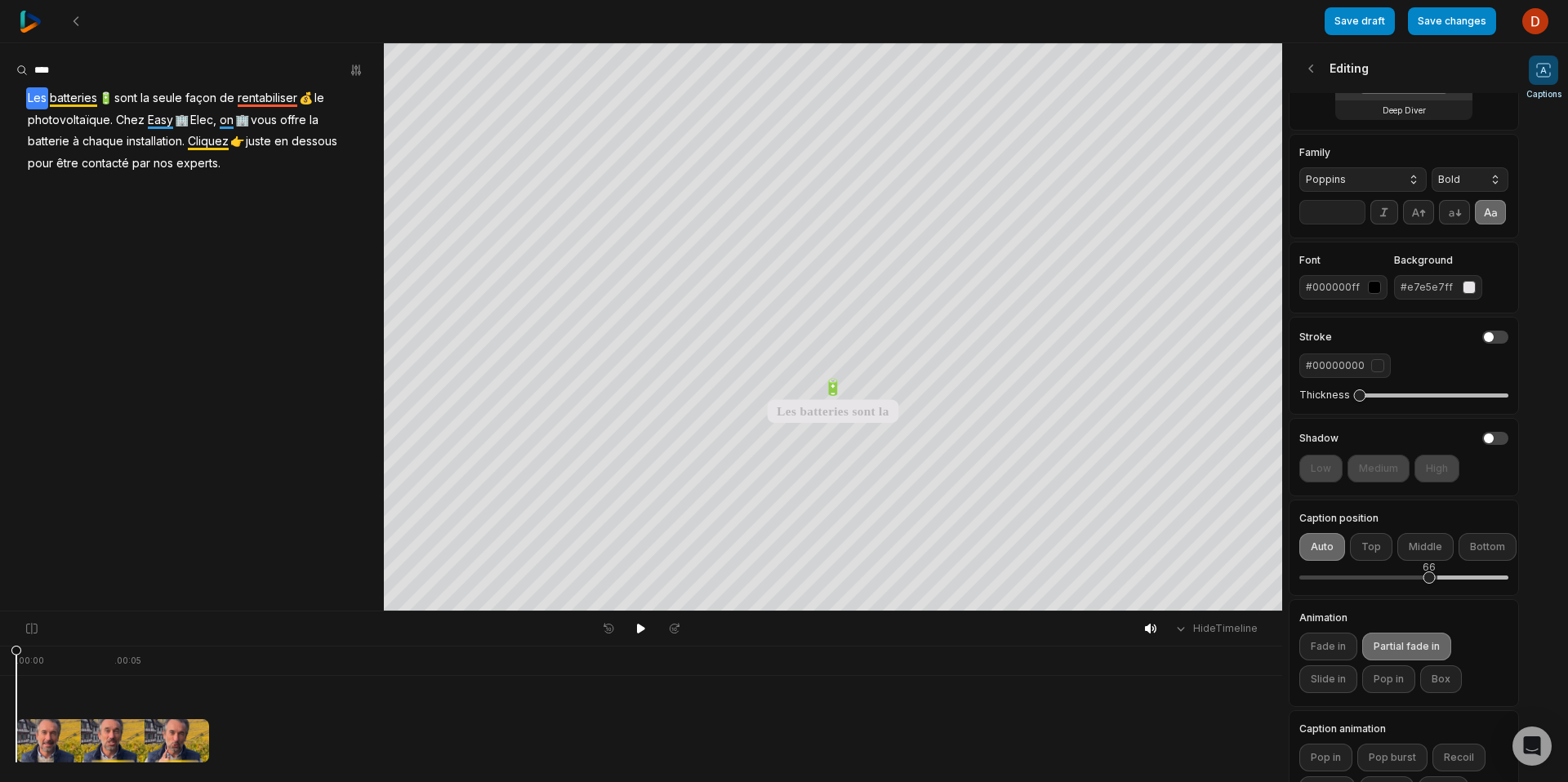
drag, startPoint x: 1438, startPoint y: 602, endPoint x: 1429, endPoint y: 605, distance: 9.5
click at [1429, 584] on div "66" at bounding box center [1429, 578] width 12 height 12
click at [641, 628] on icon at bounding box center [641, 628] width 8 height 10
drag, startPoint x: 1362, startPoint y: 420, endPoint x: 1384, endPoint y: 425, distance: 22.6
click at [1384, 402] on div "6" at bounding box center [1387, 396] width 12 height 12
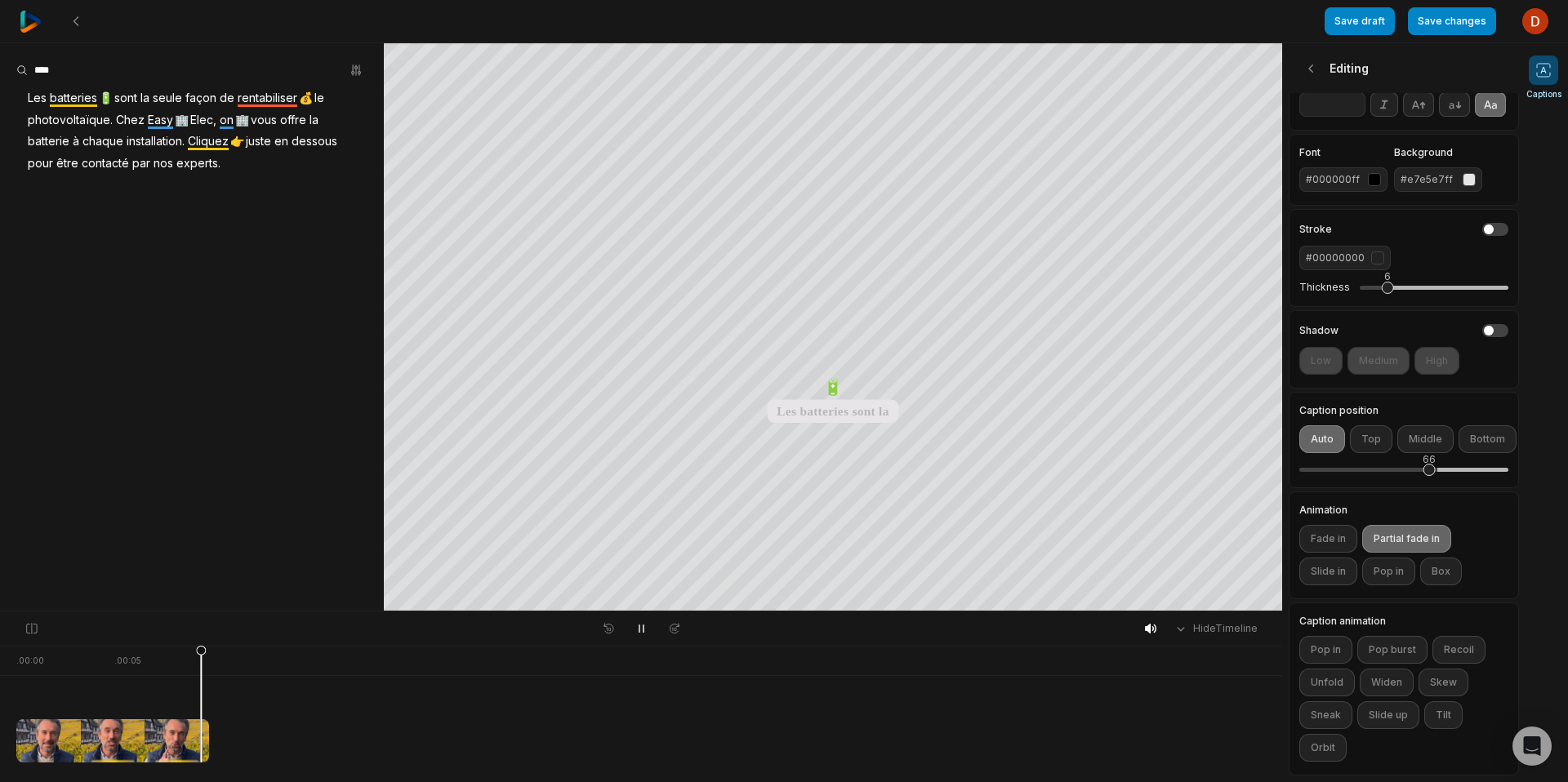
scroll to position [227, 0]
click at [1427, 464] on div "65" at bounding box center [1426, 470] width 12 height 12
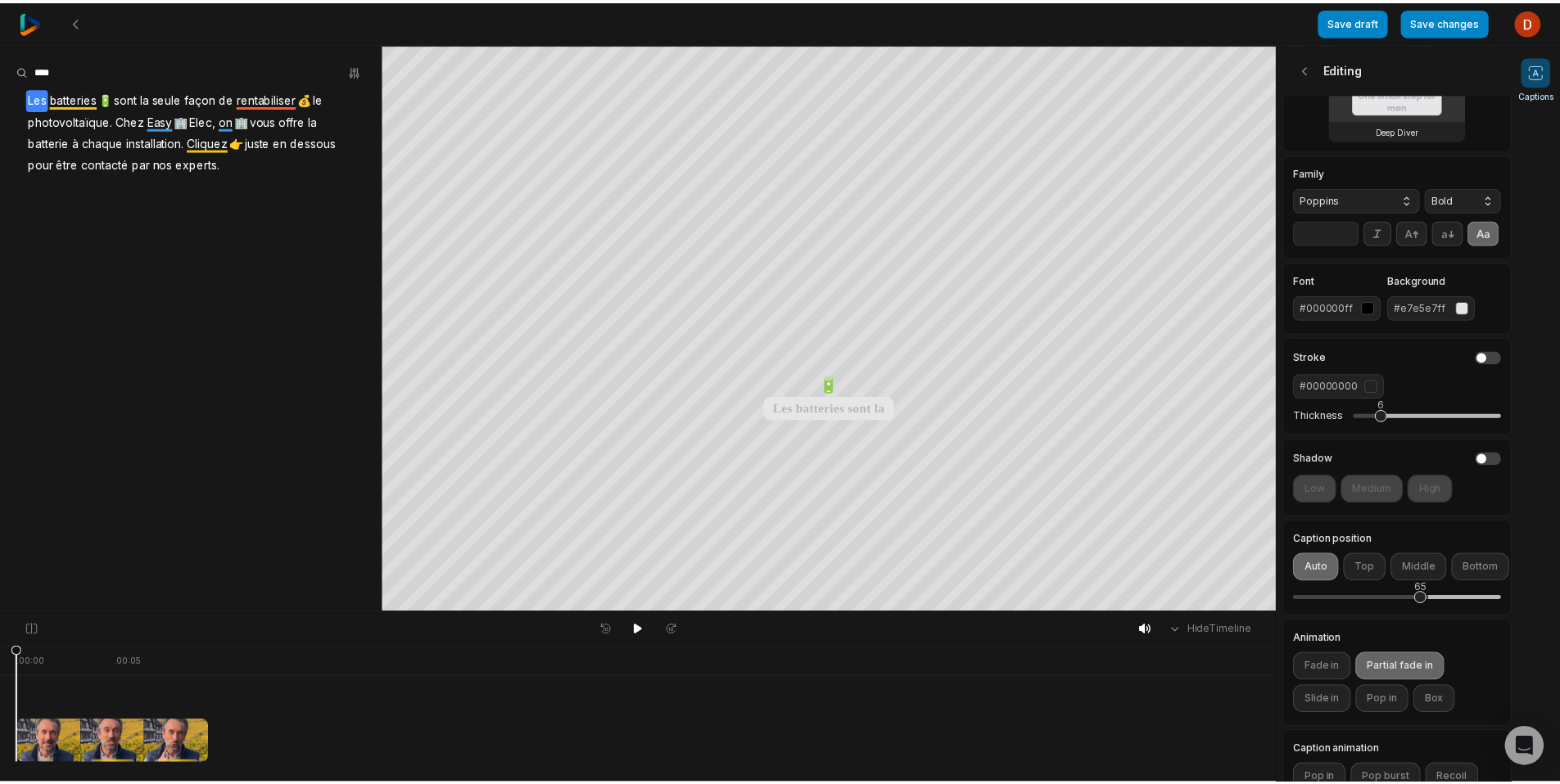
scroll to position [0, 0]
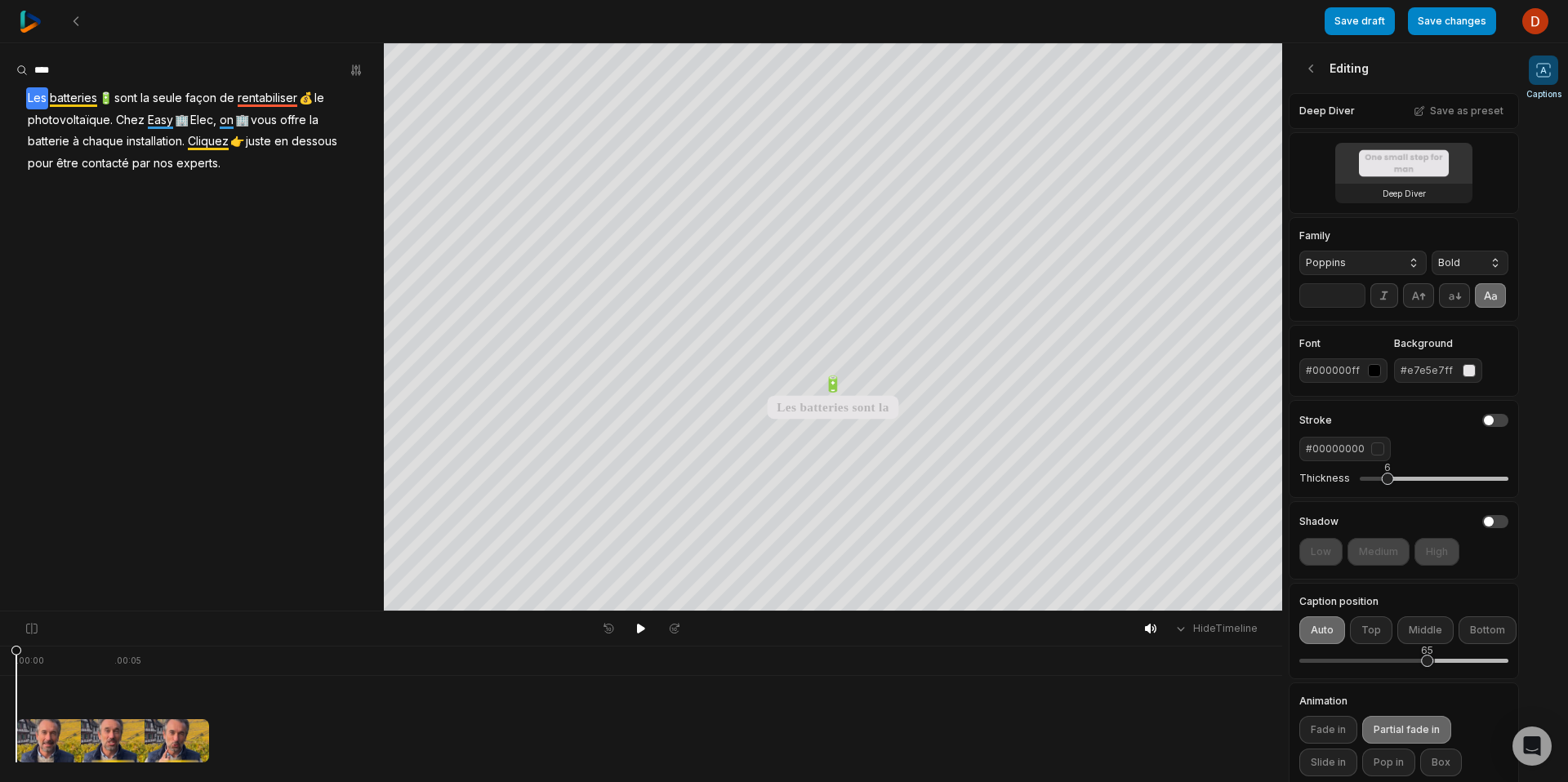
click at [1353, 304] on input "**" at bounding box center [1332, 295] width 66 height 25
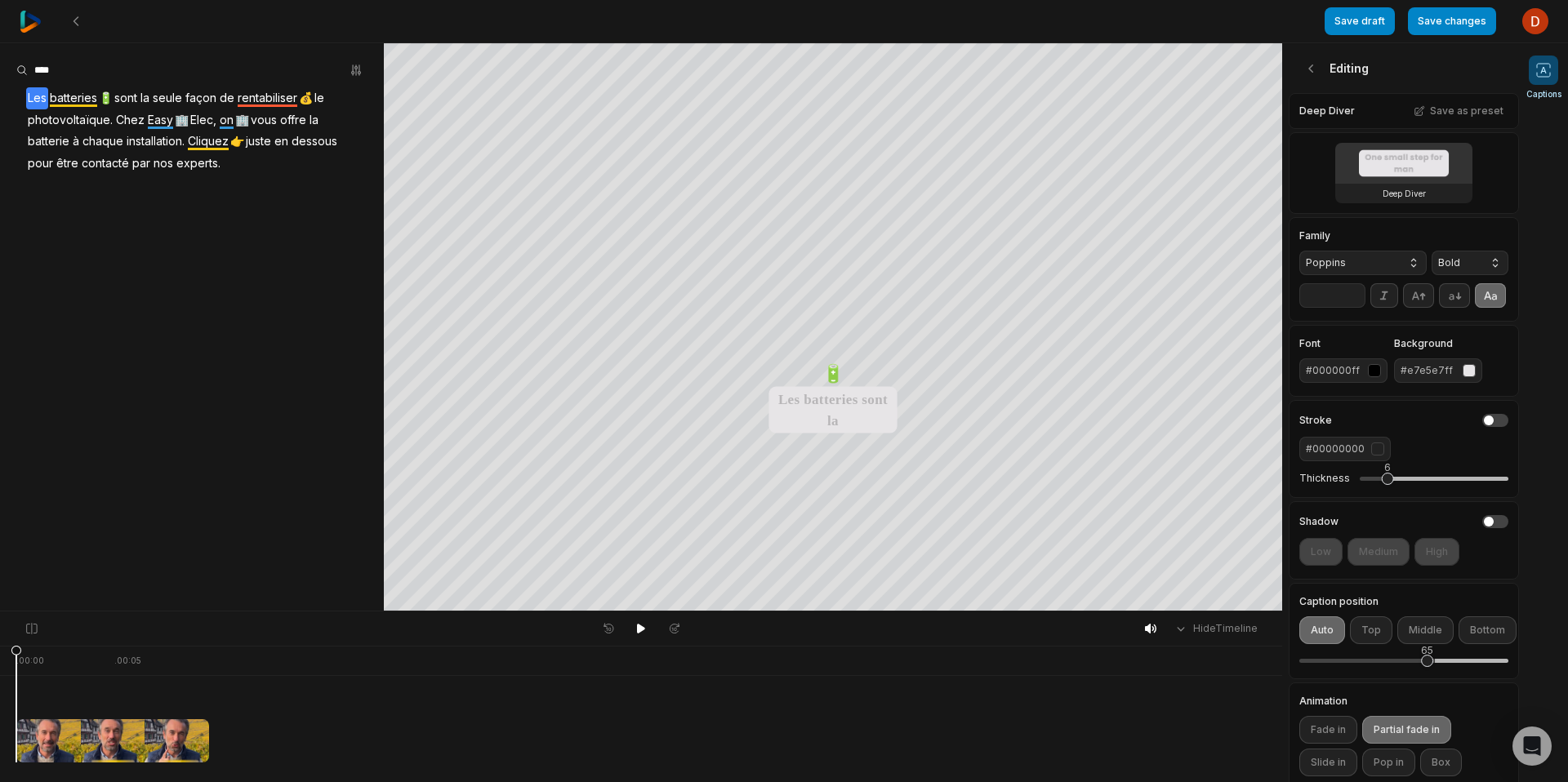
click at [1354, 303] on input "**" at bounding box center [1332, 295] width 66 height 25
click at [1354, 304] on input "**" at bounding box center [1332, 295] width 66 height 25
type input "**"
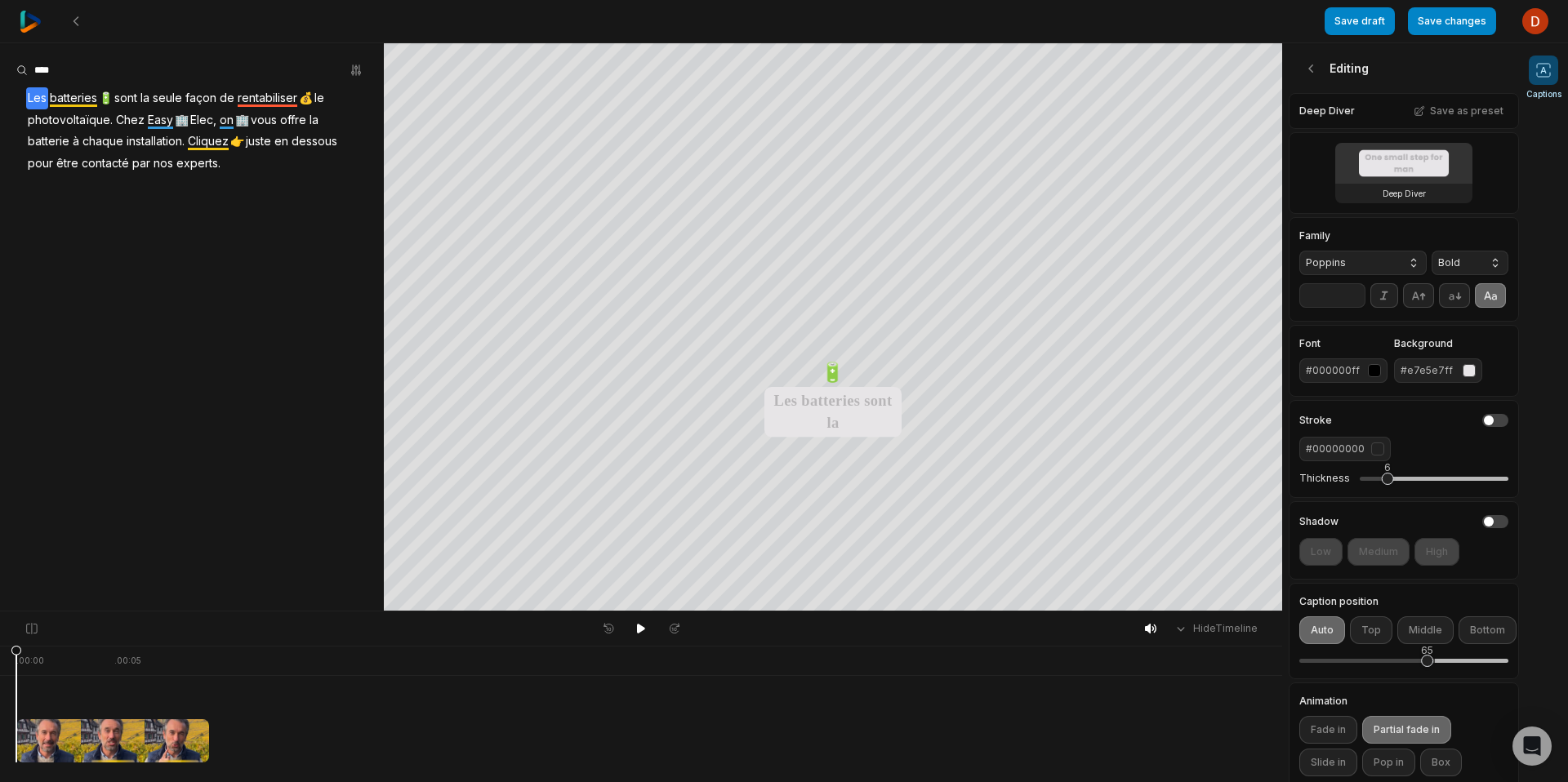
click at [1354, 304] on input "**" at bounding box center [1332, 295] width 66 height 25
click at [633, 629] on button at bounding box center [640, 628] width 23 height 21
click at [31, 21] on img at bounding box center [31, 22] width 22 height 22
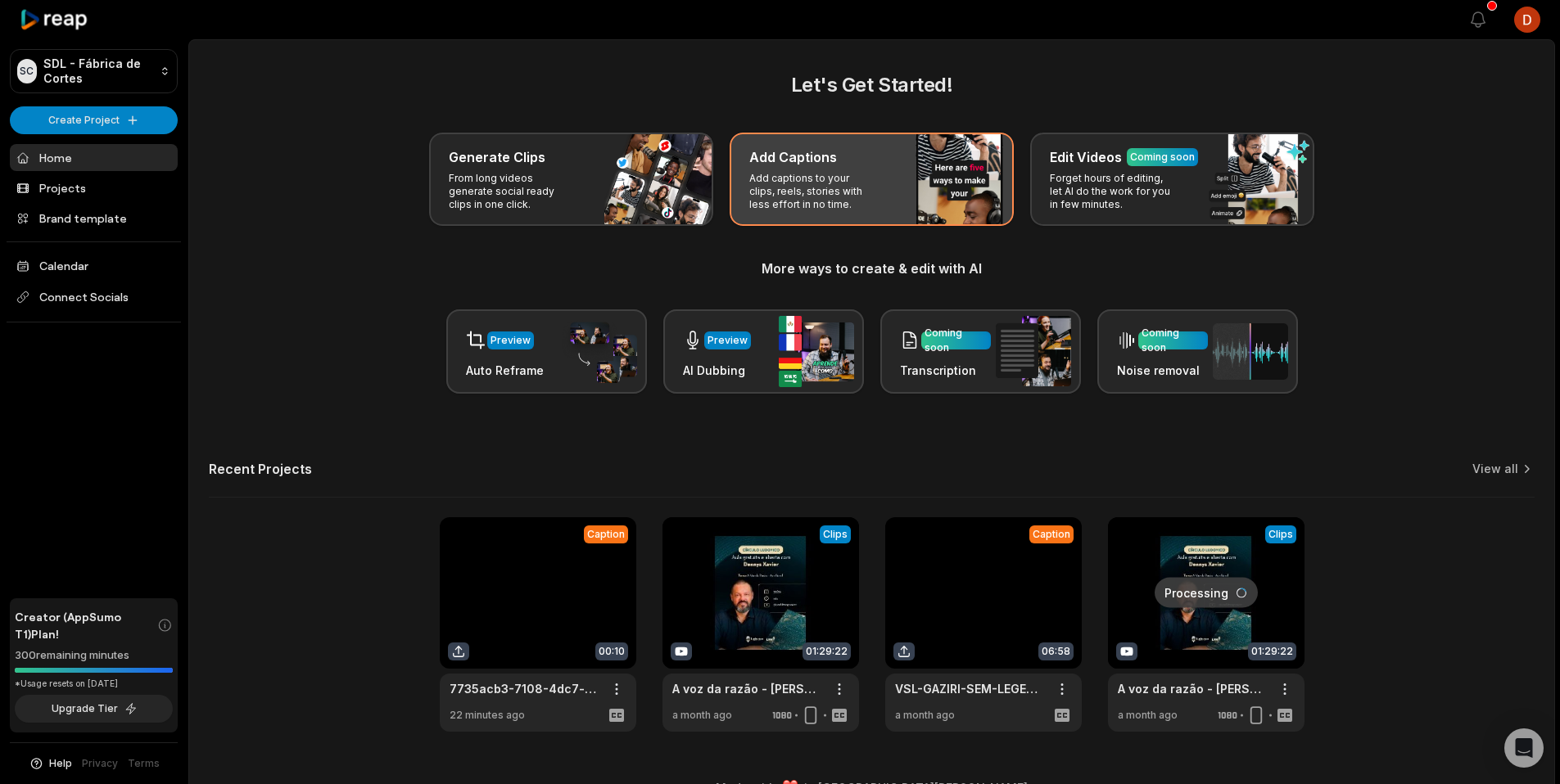
click at [863, 190] on p "Add captions to your clips, reels, stories with less effort in no time." at bounding box center [812, 191] width 127 height 39
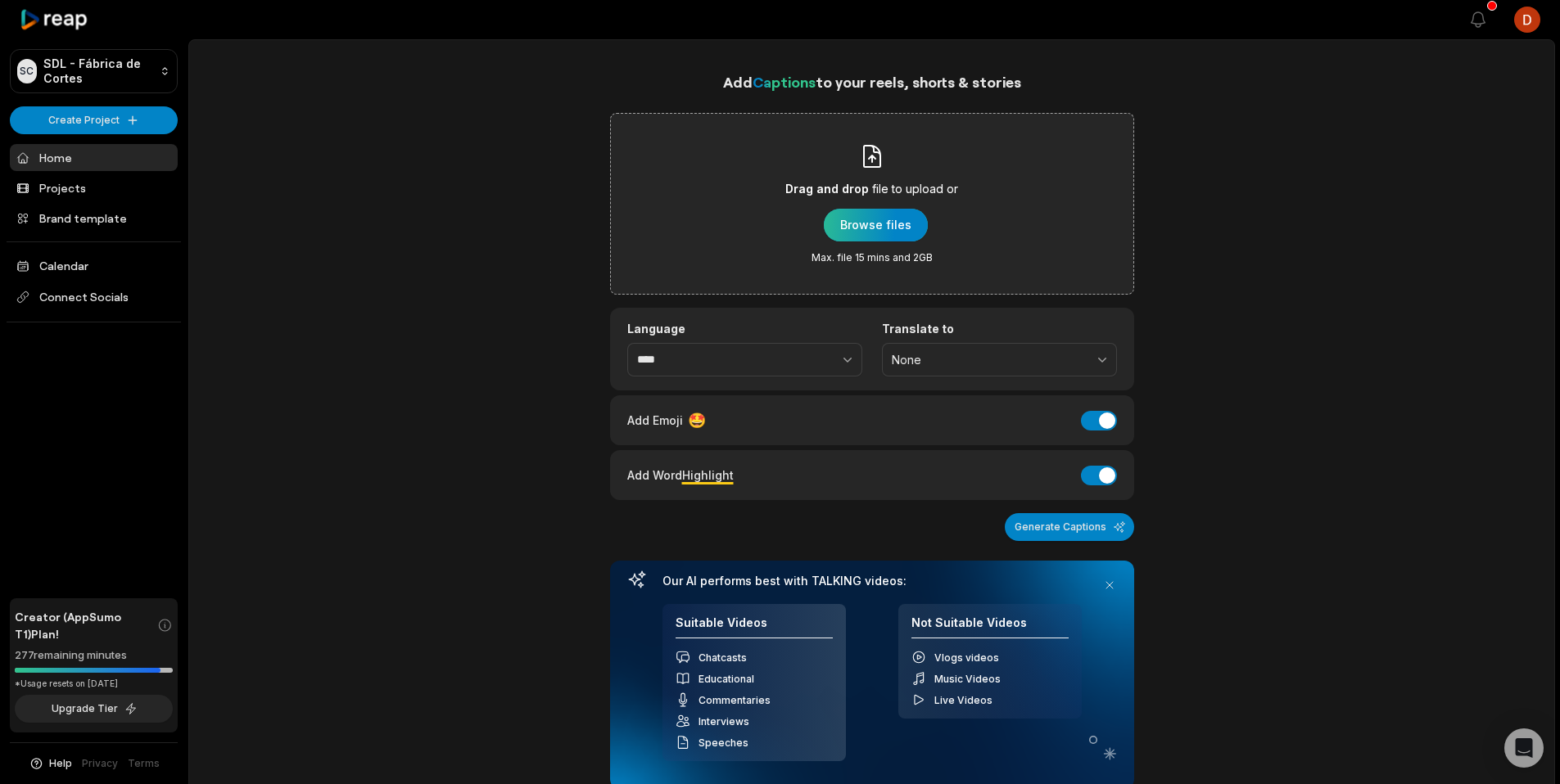
click at [872, 223] on div "button" at bounding box center [876, 225] width 104 height 33
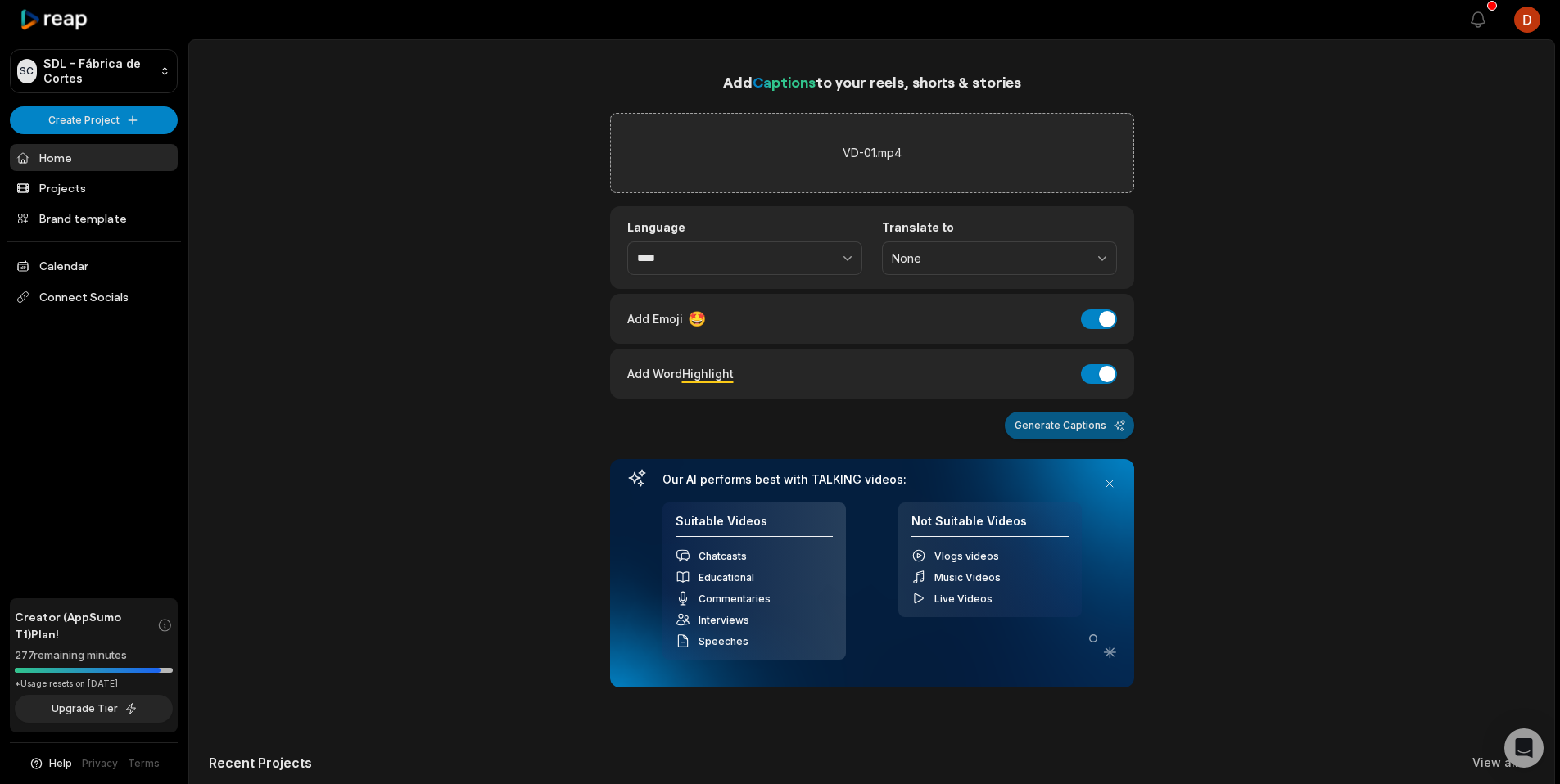
click at [1070, 424] on button "Generate Captions" at bounding box center [1068, 426] width 129 height 28
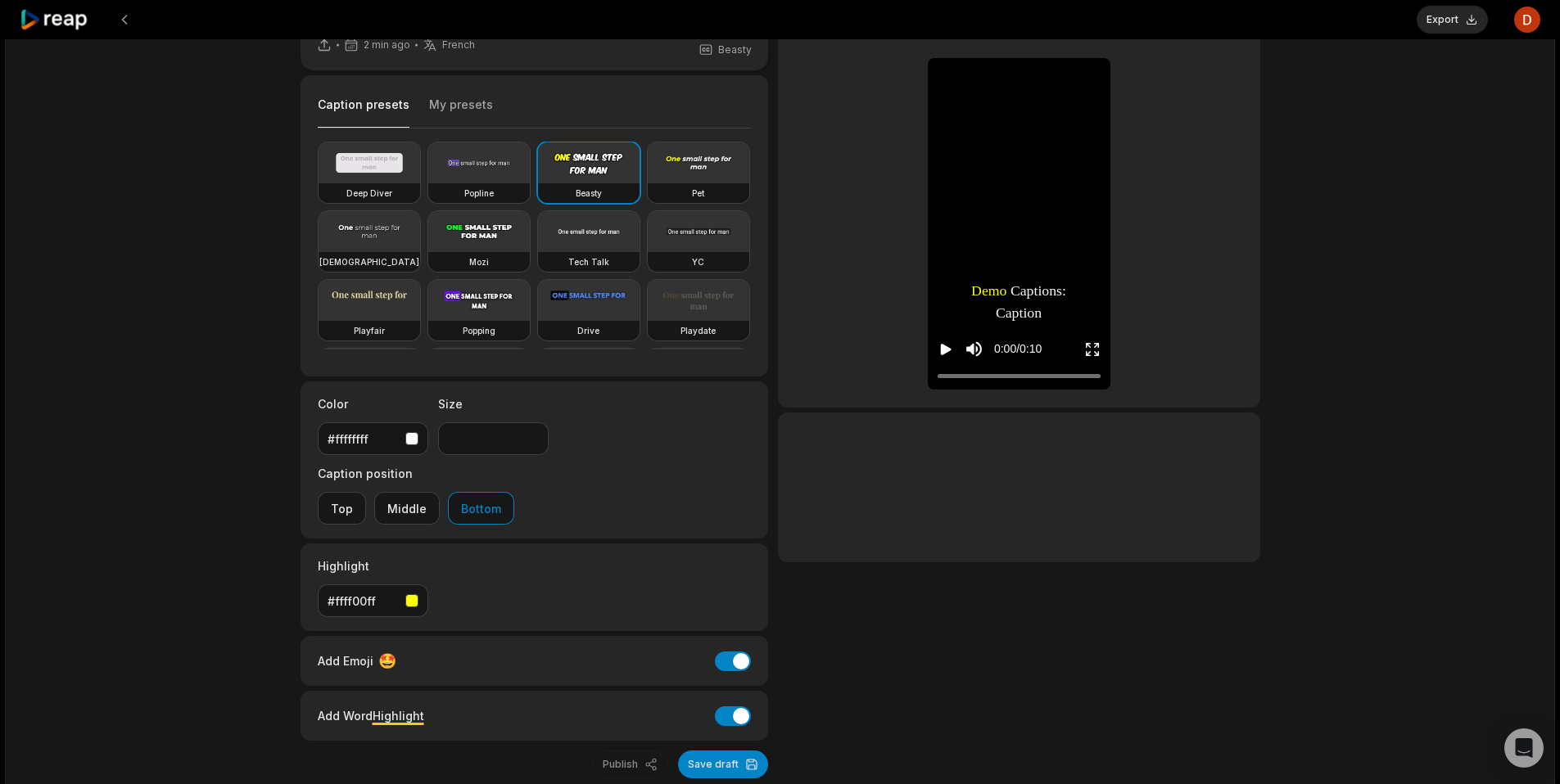
scroll to position [81, 0]
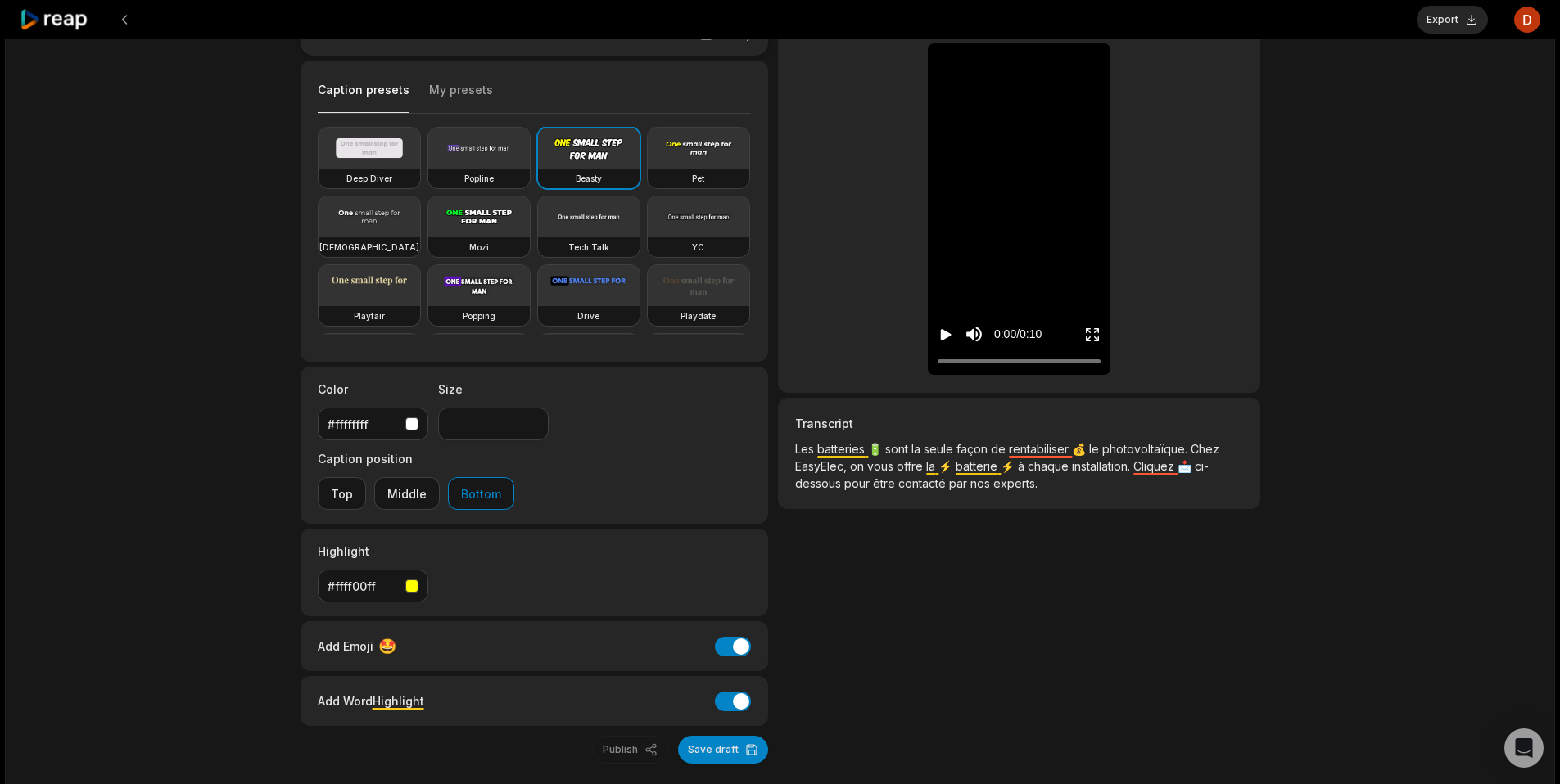
click at [950, 330] on icon "Play video" at bounding box center [945, 335] width 16 height 16
click at [1440, 29] on button "Export" at bounding box center [1451, 20] width 71 height 28
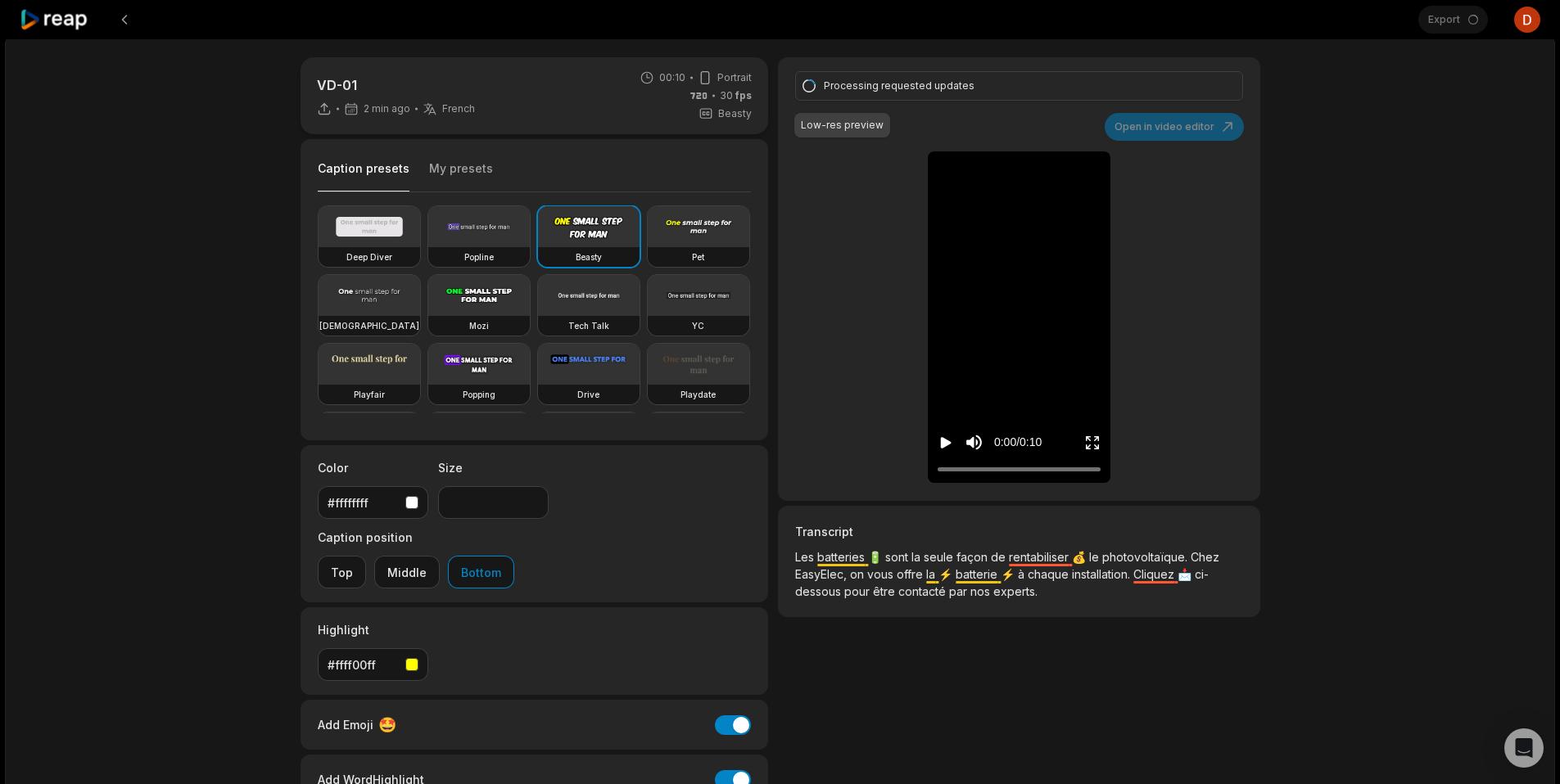
scroll to position [0, 0]
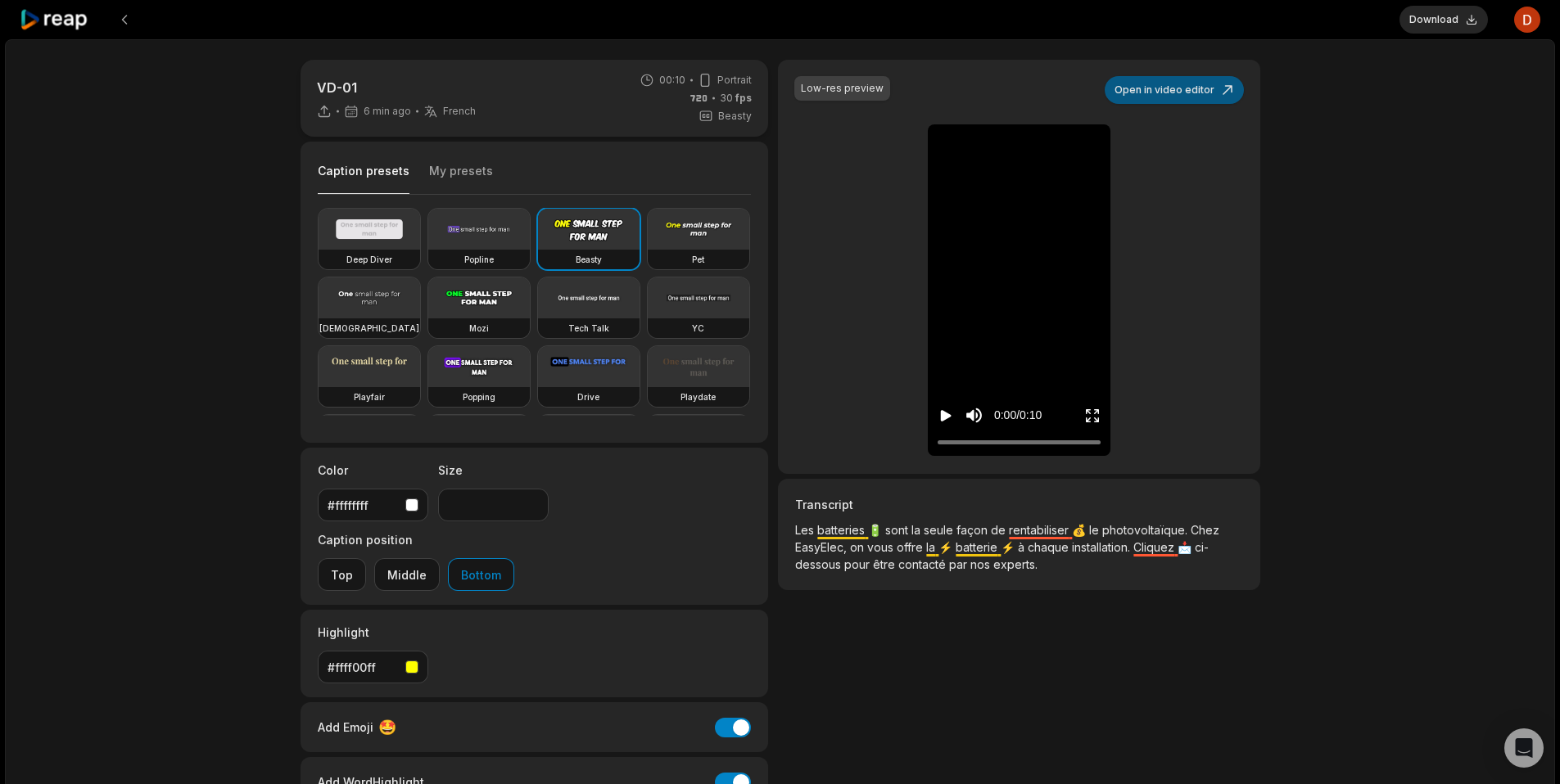
click at [1151, 94] on button "Open in video editor" at bounding box center [1173, 90] width 139 height 28
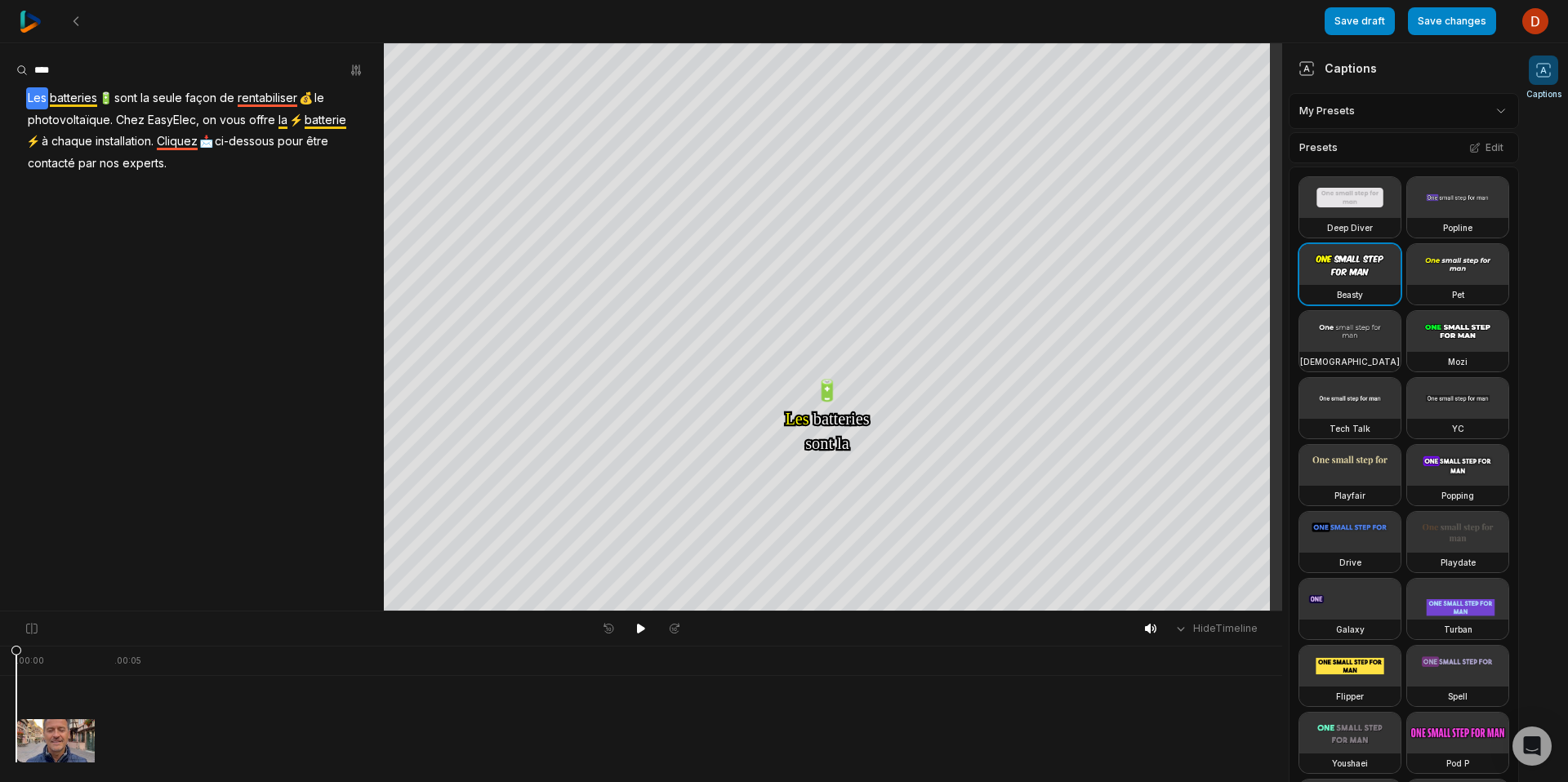
drag, startPoint x: 1368, startPoint y: 20, endPoint x: 1404, endPoint y: 23, distance: 36.1
click at [1381, 22] on button "Save draft" at bounding box center [1360, 21] width 70 height 28
click at [1435, 25] on button "Save changes" at bounding box center [1451, 21] width 88 height 28
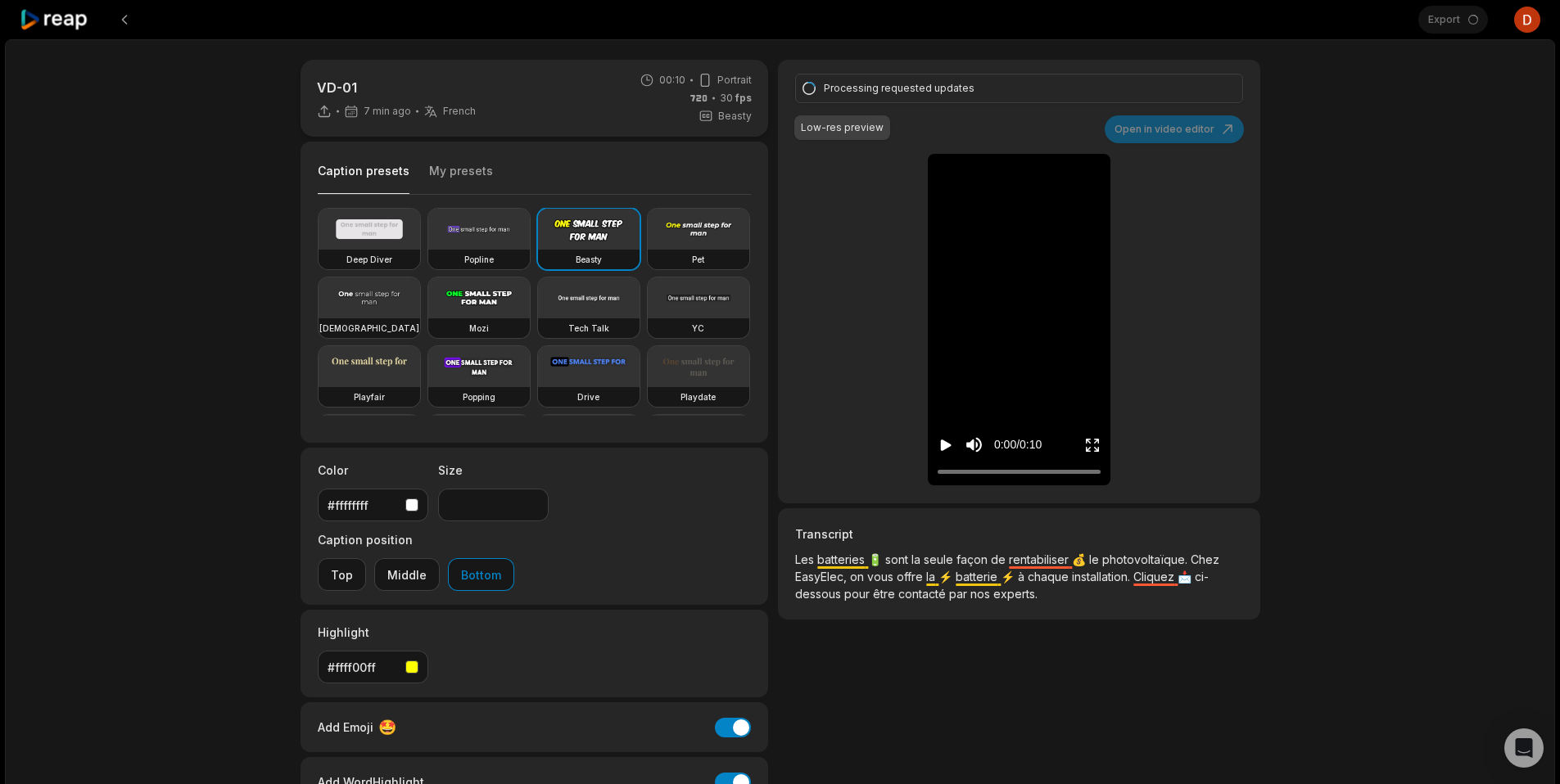
click at [940, 445] on icon "Play video" at bounding box center [945, 445] width 16 height 16
click at [1464, 97] on div "VD-01 7 min ago French fr 00:10 Portrait 30 fps Beasty Caption presets My prese…" at bounding box center [780, 484] width 1550 height 891
click at [1452, 92] on div "VD-01 7 min ago French fr 00:10 Portrait 30 fps Beasty Caption presets My prese…" at bounding box center [780, 484] width 1550 height 891
click at [1463, 311] on div "VD-01 7 min ago French fr 00:10 Portrait 30 fps Beasty Caption presets My prese…" at bounding box center [780, 484] width 1550 height 891
click at [1438, 24] on div "Export Open user menu" at bounding box center [1479, 19] width 122 height 39
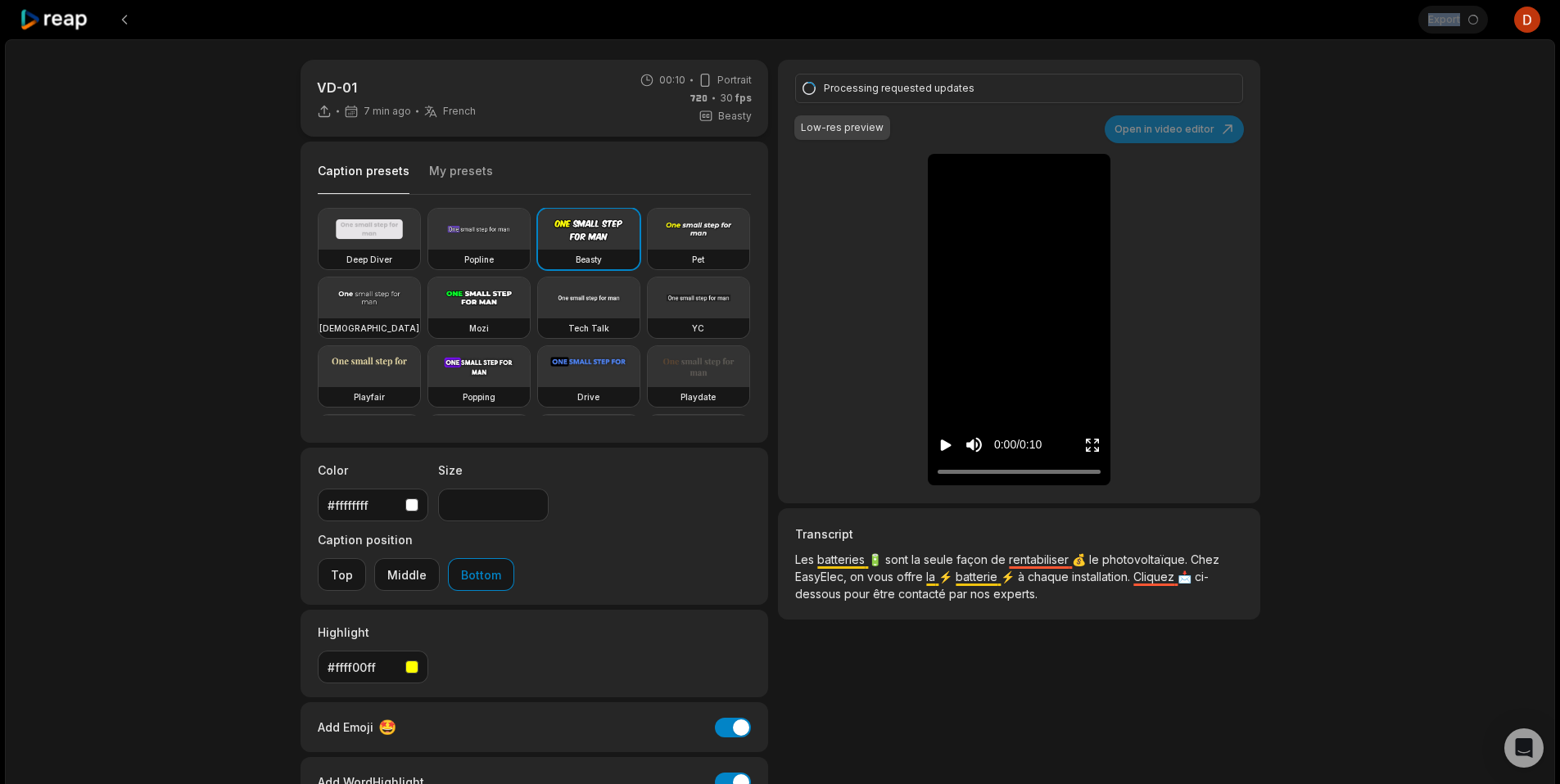
click at [1438, 24] on div "Export Open user menu" at bounding box center [1479, 19] width 122 height 39
click at [1248, 246] on div "Processing requested updates Low-res preview Open in video editor 🔋 Les Les bat…" at bounding box center [1018, 282] width 481 height 444
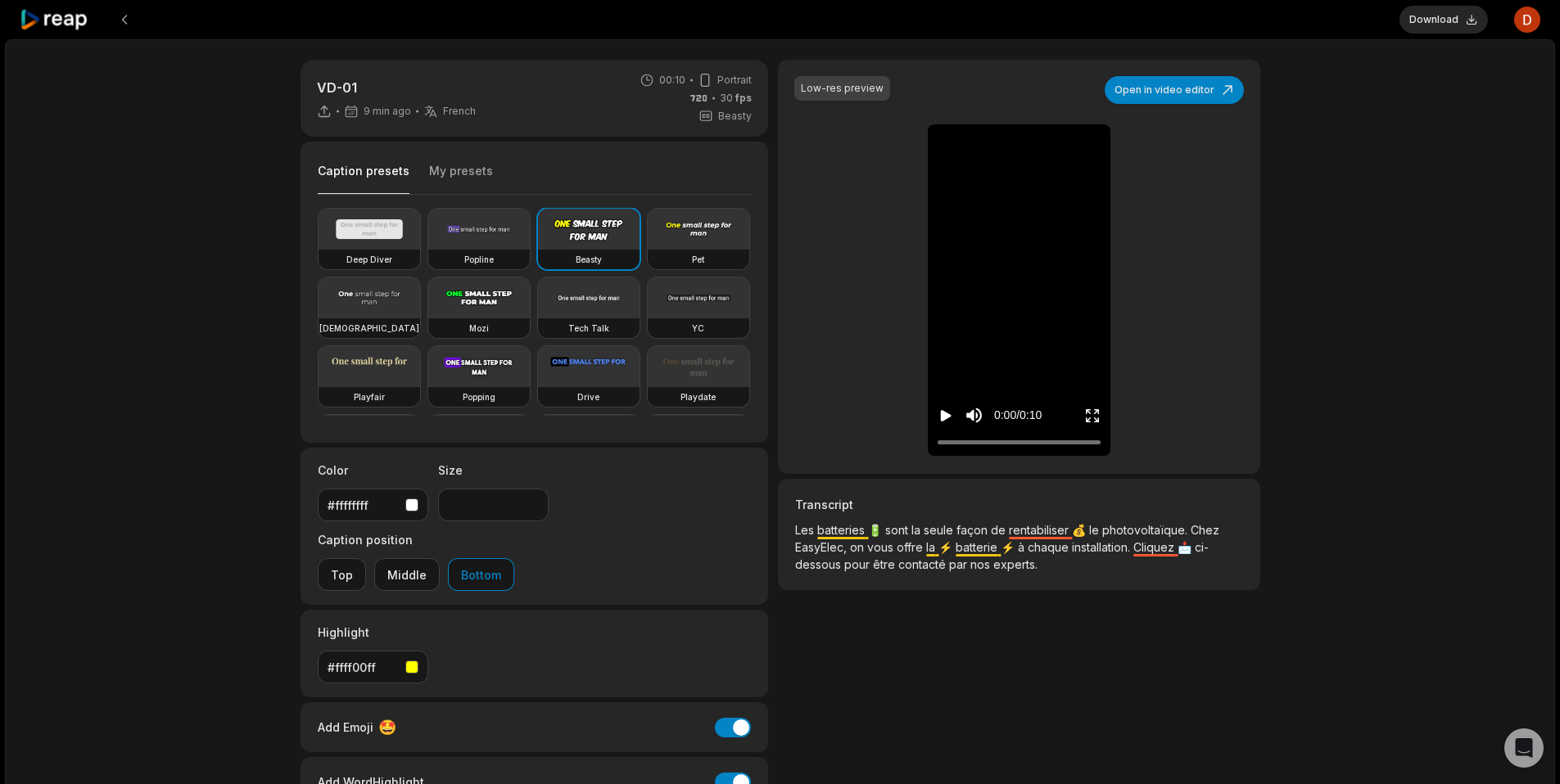
click at [948, 421] on icon "Play video" at bounding box center [945, 416] width 16 height 16
click at [1456, 20] on button "Download" at bounding box center [1443, 20] width 88 height 28
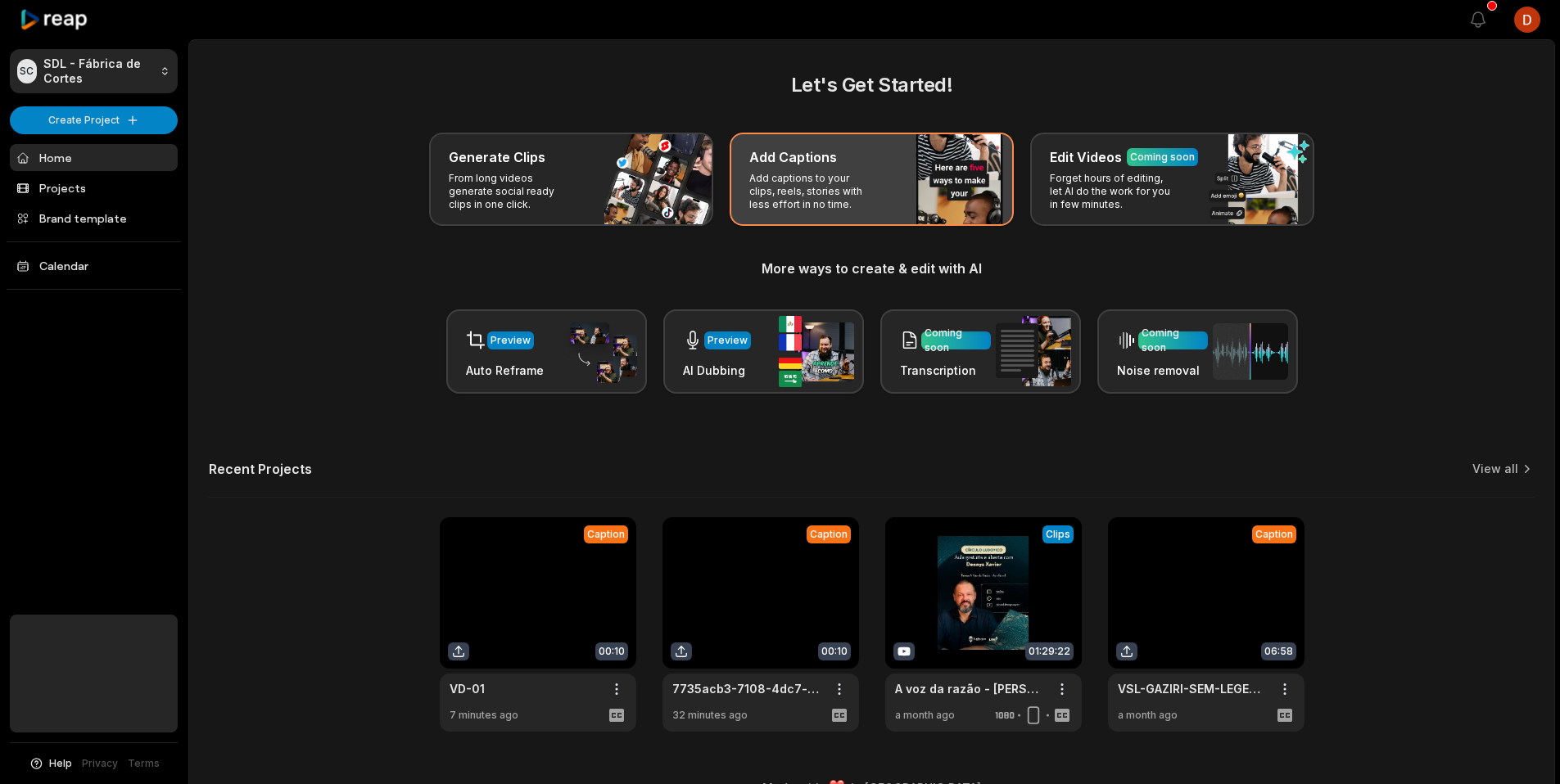
click at [910, 192] on div "Add Captions Add captions to your clips, reels, stories with less effort in no …" at bounding box center [871, 179] width 284 height 93
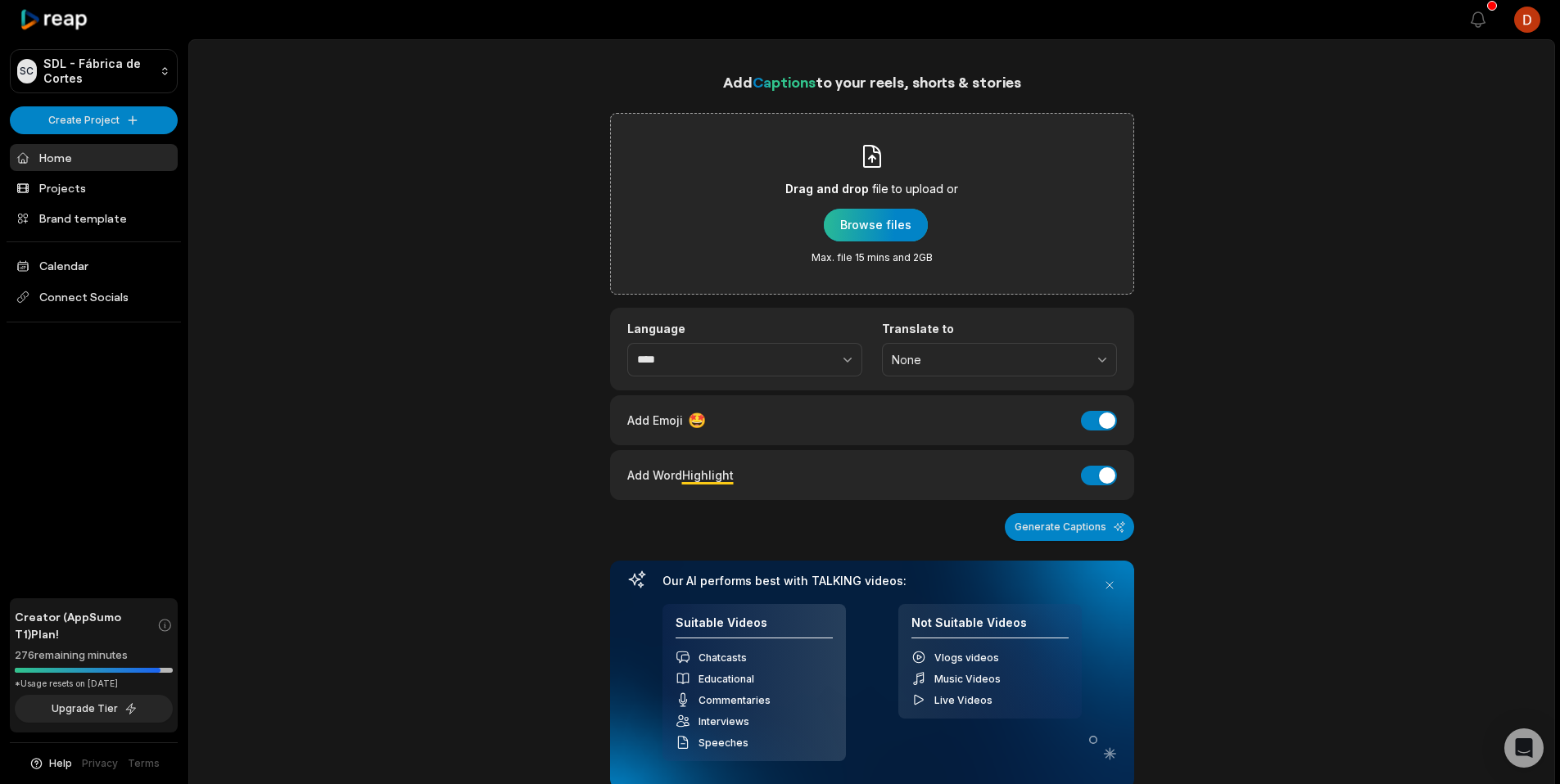
click at [896, 228] on div "button" at bounding box center [876, 225] width 104 height 33
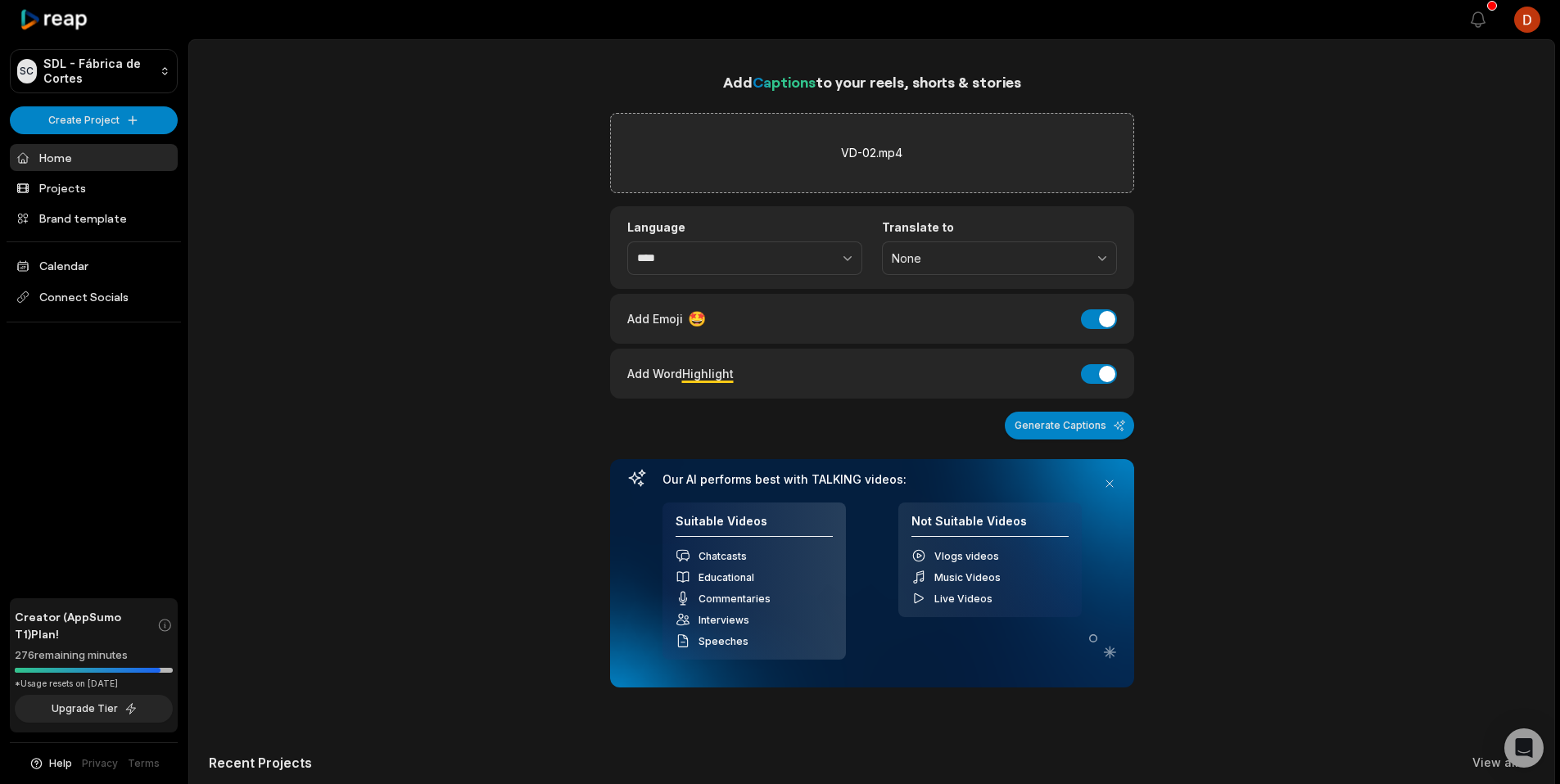
click at [1090, 429] on button "Generate Captions" at bounding box center [1068, 426] width 129 height 28
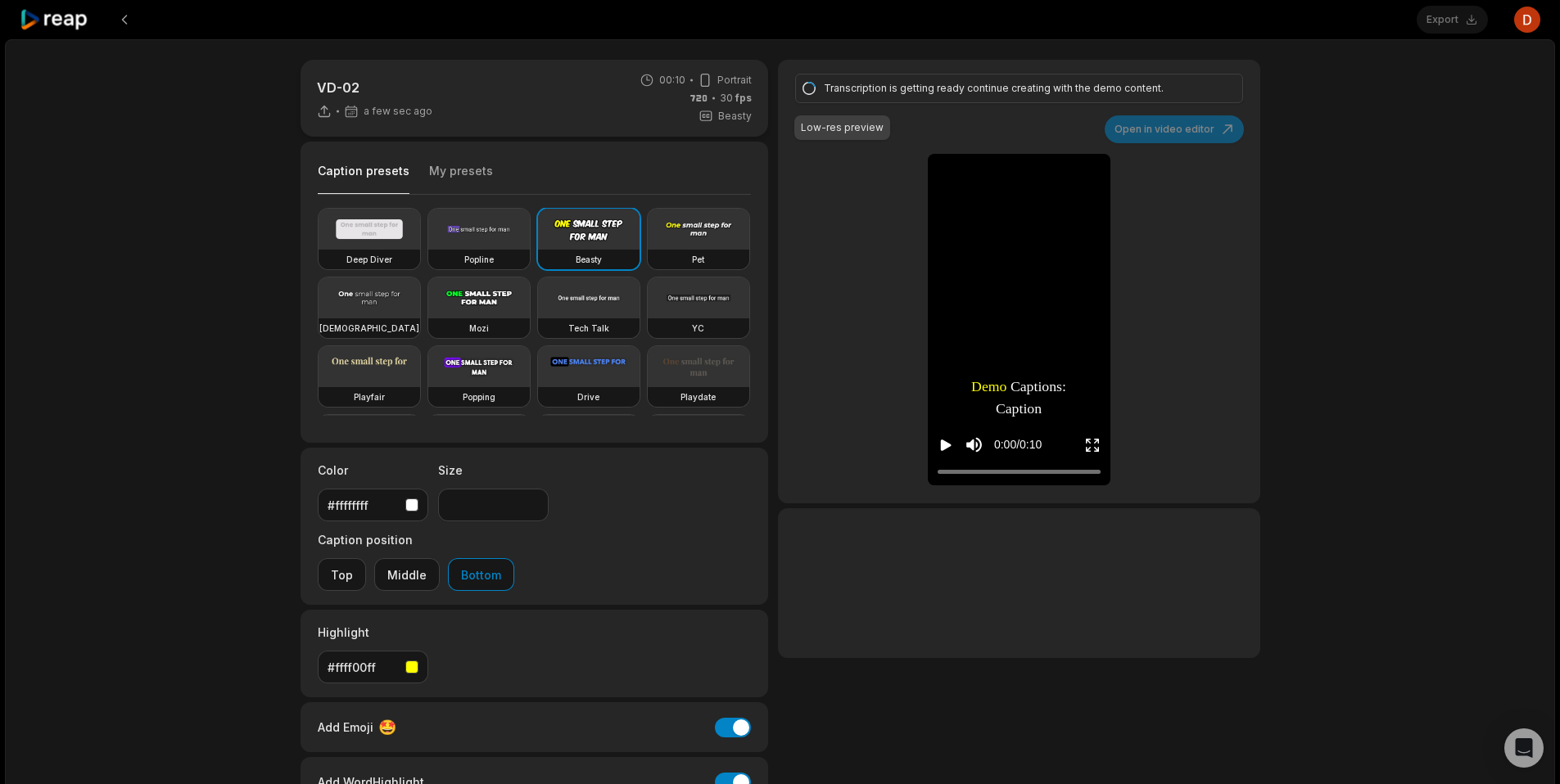
click at [1331, 102] on div "VD-02 a few sec ago 00:10 Portrait 30 fps Beasty Caption presets My presets Dee…" at bounding box center [780, 484] width 1550 height 891
click at [946, 447] on icon "Play video" at bounding box center [946, 445] width 11 height 11
click at [1295, 377] on div "VD-02 a few sec ago 00:10 Portrait 30 fps Beasty Caption presets My presets Dee…" at bounding box center [780, 484] width 1550 height 891
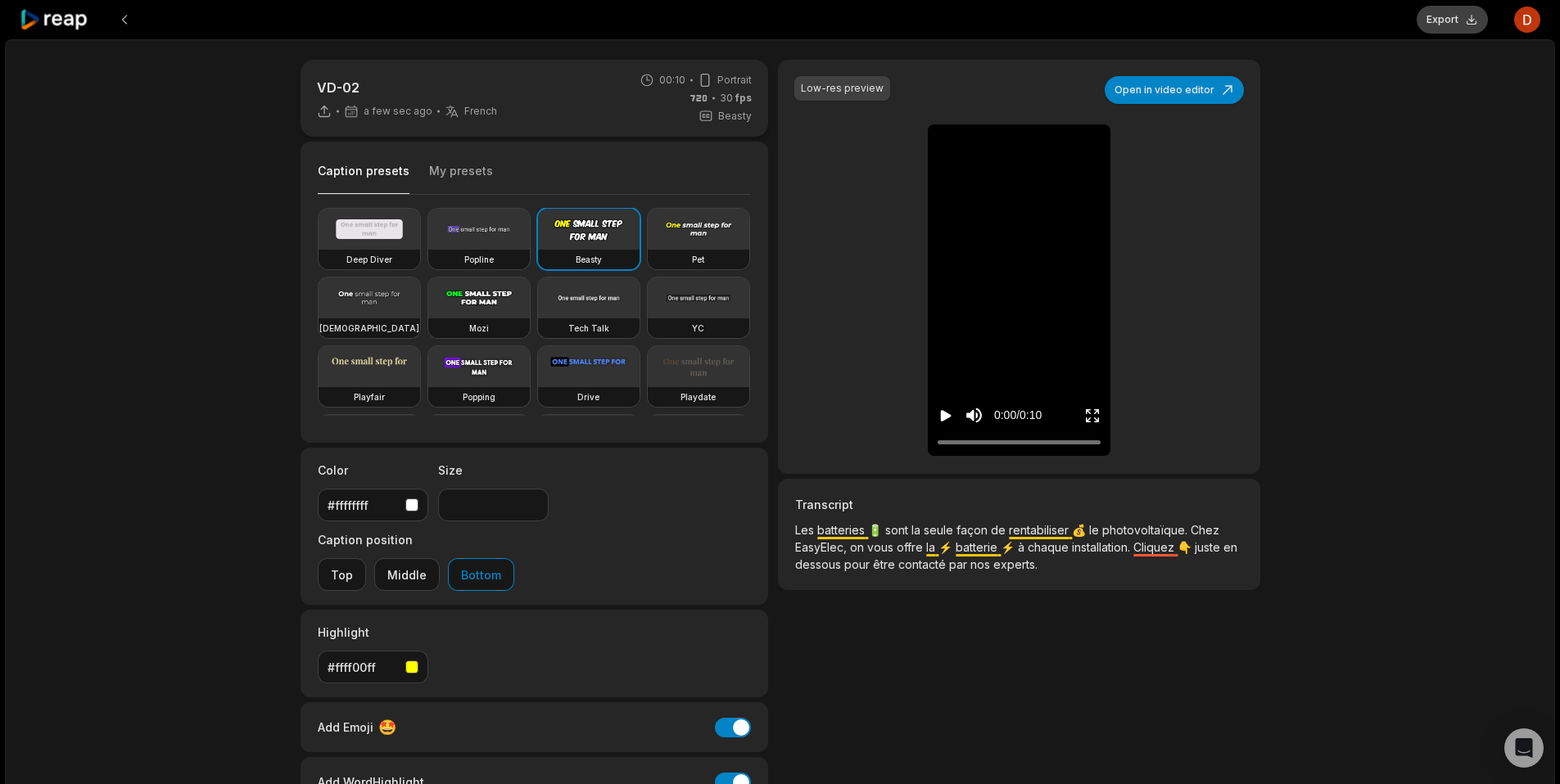
click at [1475, 22] on button "Export" at bounding box center [1451, 20] width 71 height 28
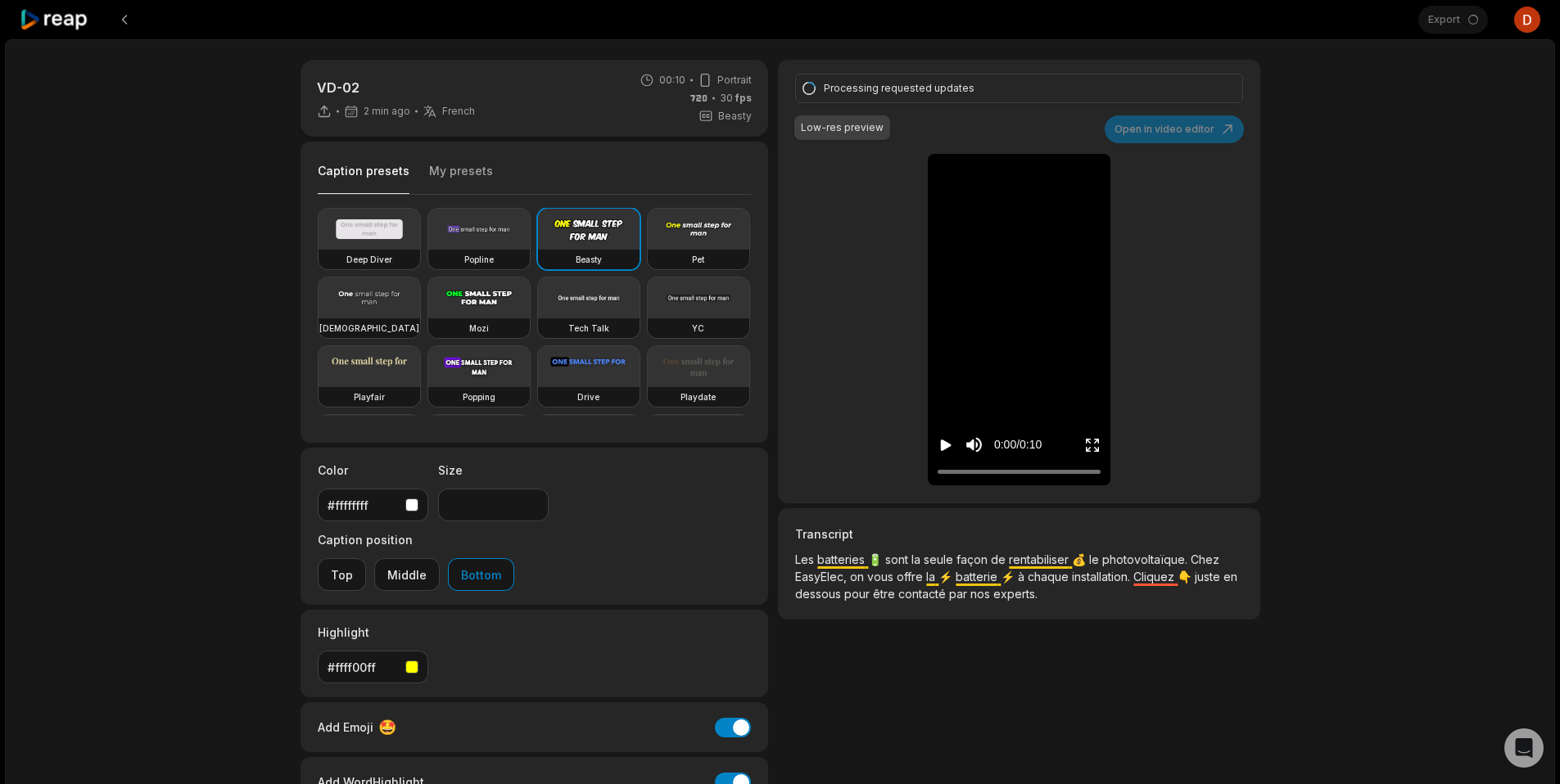
click at [944, 421] on div "0:00 / 0:10" at bounding box center [1019, 441] width 183 height 88
click at [1453, 112] on div "VD-02 2 min ago French fr 00:10 Portrait 30 fps Beasty Caption presets My prese…" at bounding box center [780, 484] width 1550 height 891
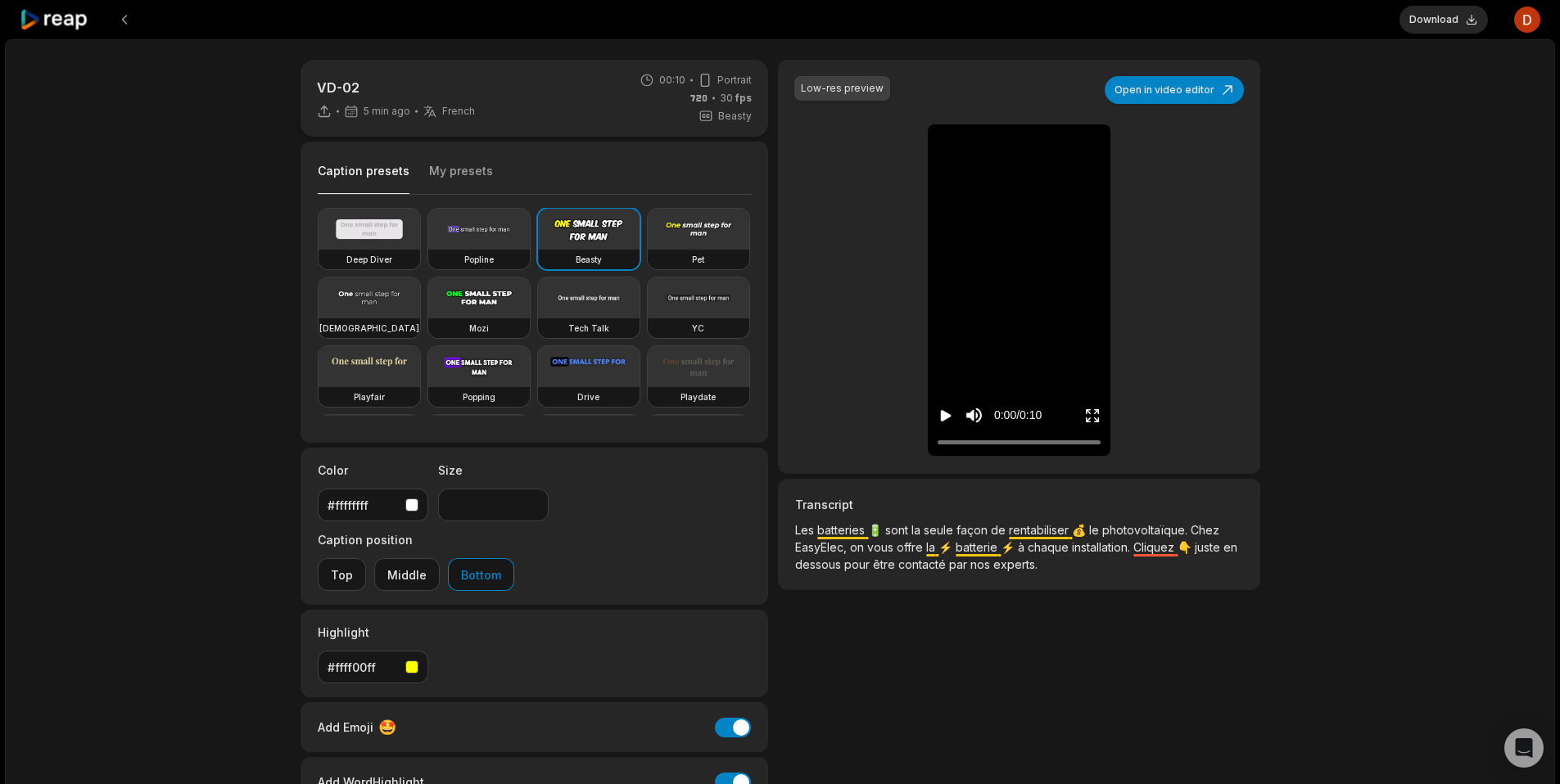
click at [1370, 98] on div "VD-02 5 min ago French fr 00:10 Portrait 30 fps Beasty Caption presets My prese…" at bounding box center [780, 484] width 1550 height 891
click at [1415, 13] on button "Download" at bounding box center [1443, 20] width 88 height 28
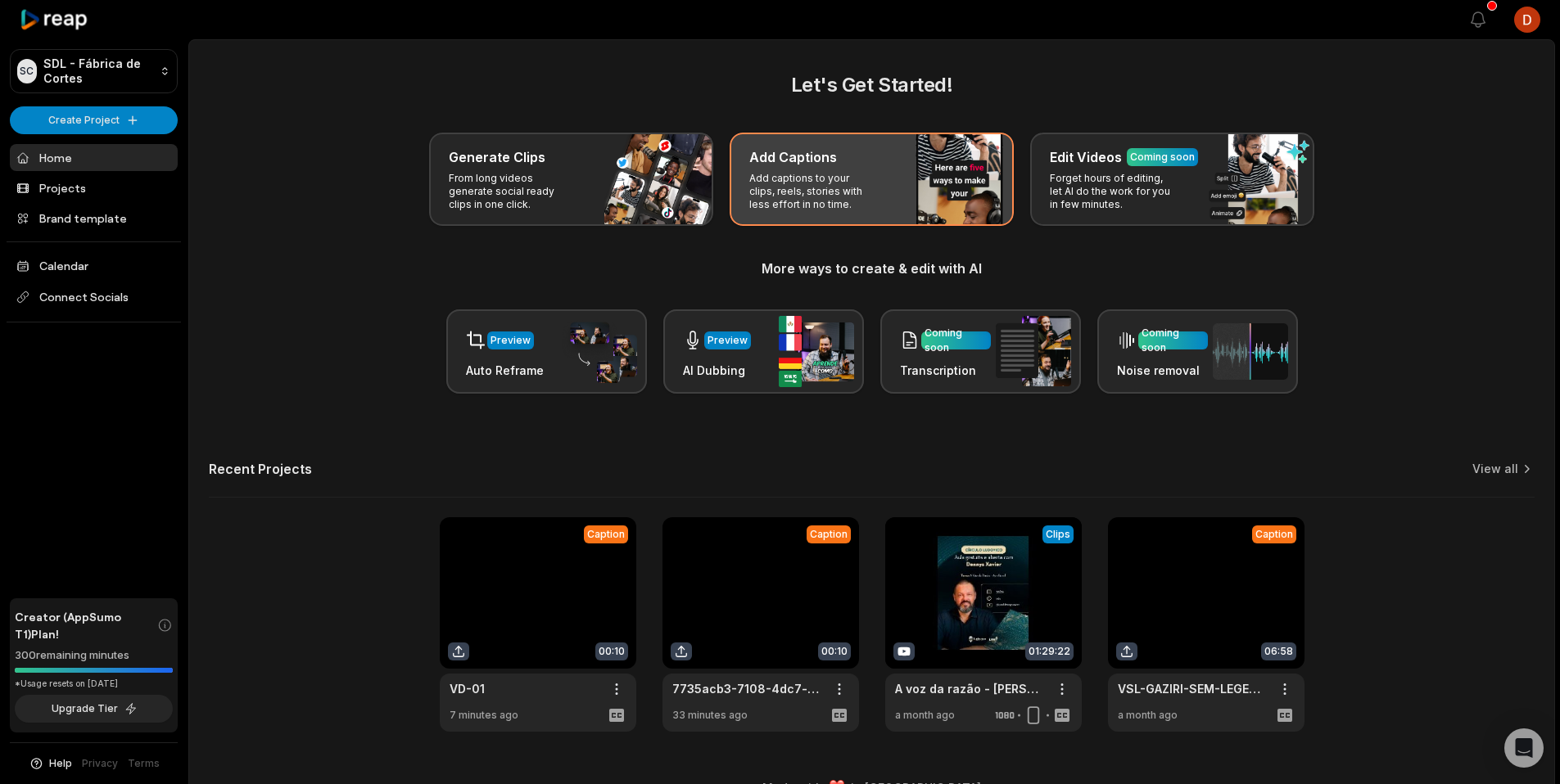
click at [862, 190] on p "Add captions to your clips, reels, stories with less effort in no time." at bounding box center [812, 191] width 127 height 39
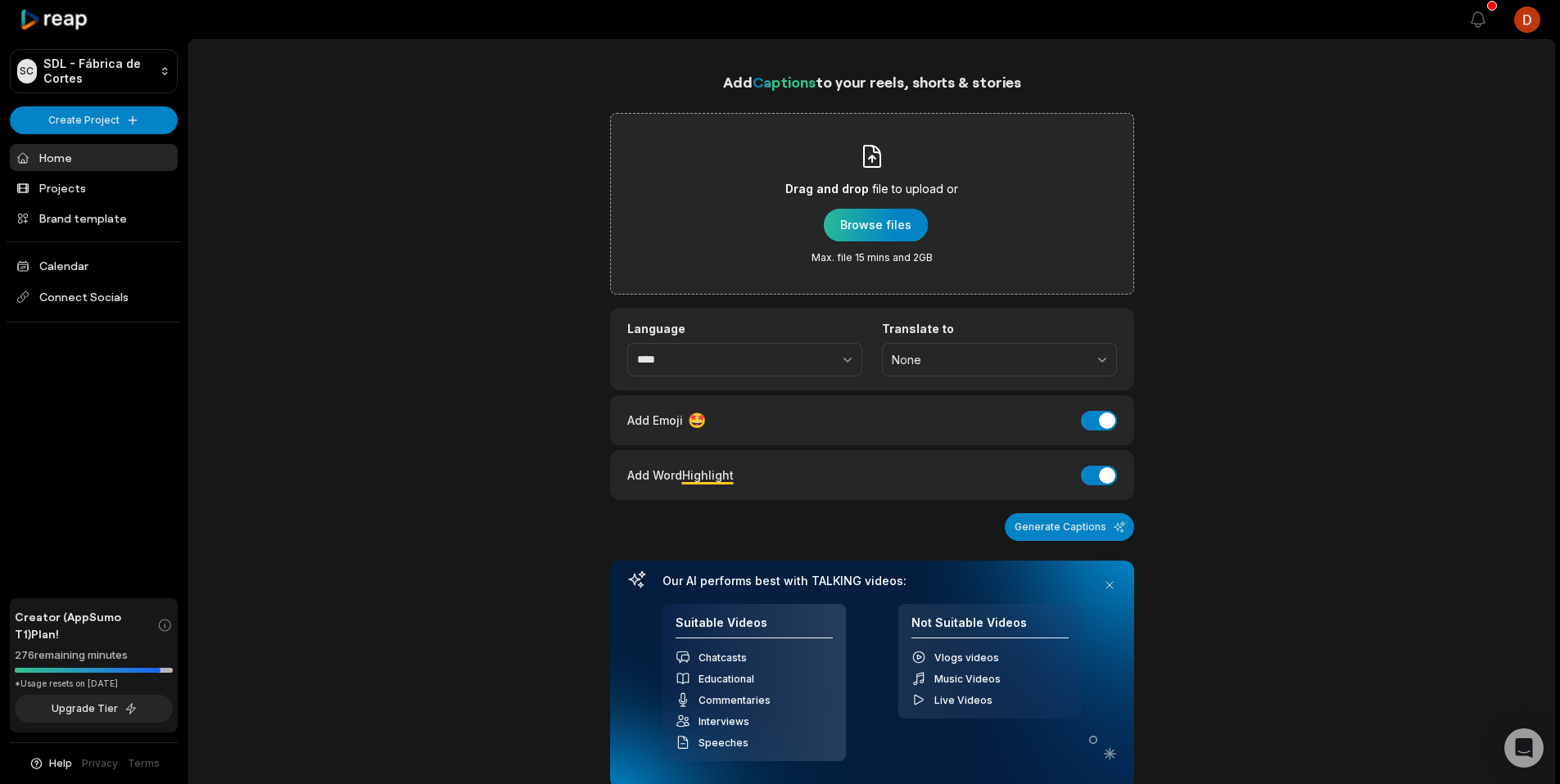
click at [874, 230] on div "button" at bounding box center [876, 225] width 104 height 33
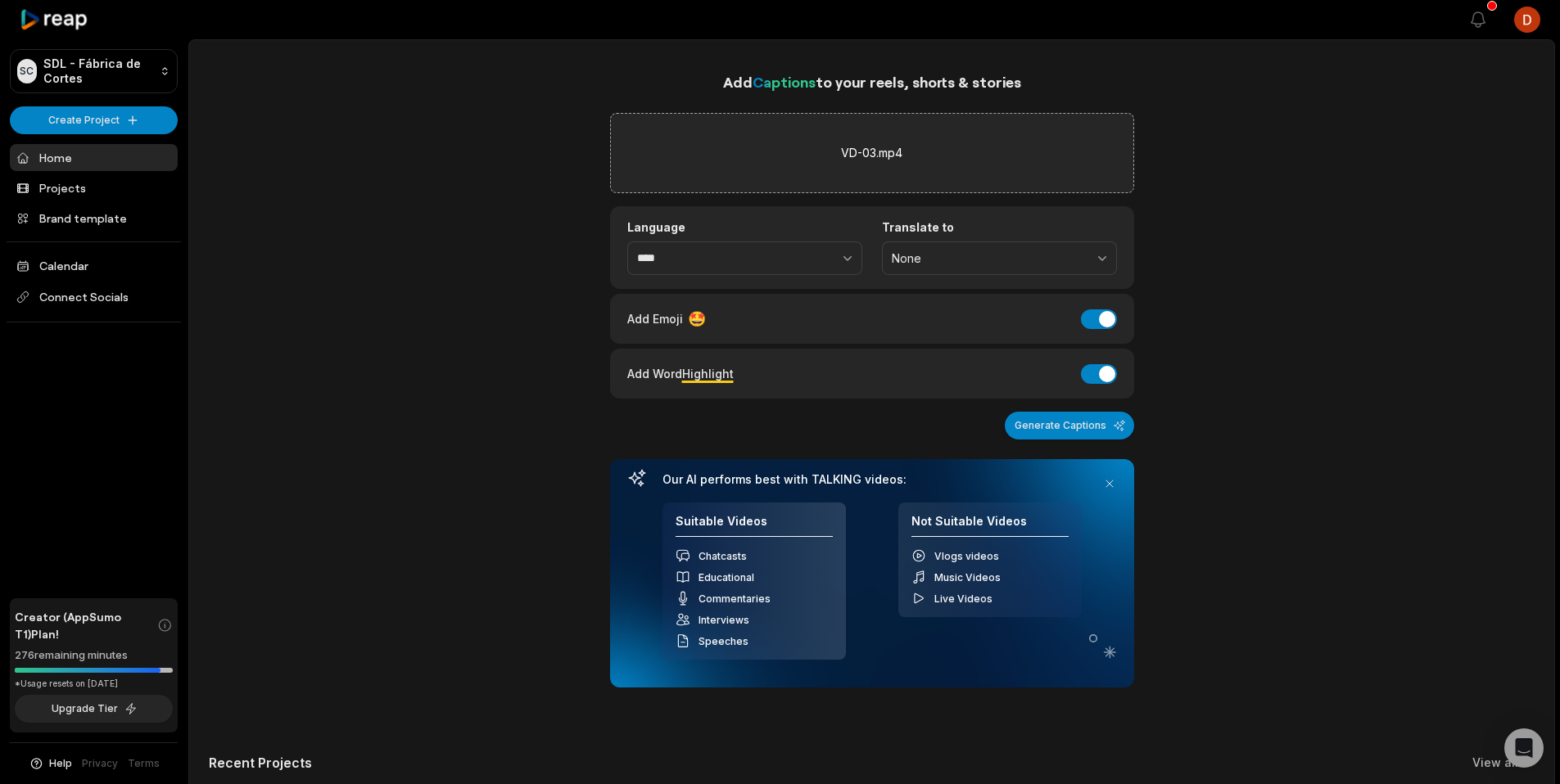
click at [848, 160] on label "VD-03.mp4" at bounding box center [871, 153] width 61 height 20
click at [0, 0] on input "VD-03.mp4" at bounding box center [0, 0] width 0 height 0
click at [1068, 430] on button "Generate Captions" at bounding box center [1068, 426] width 129 height 28
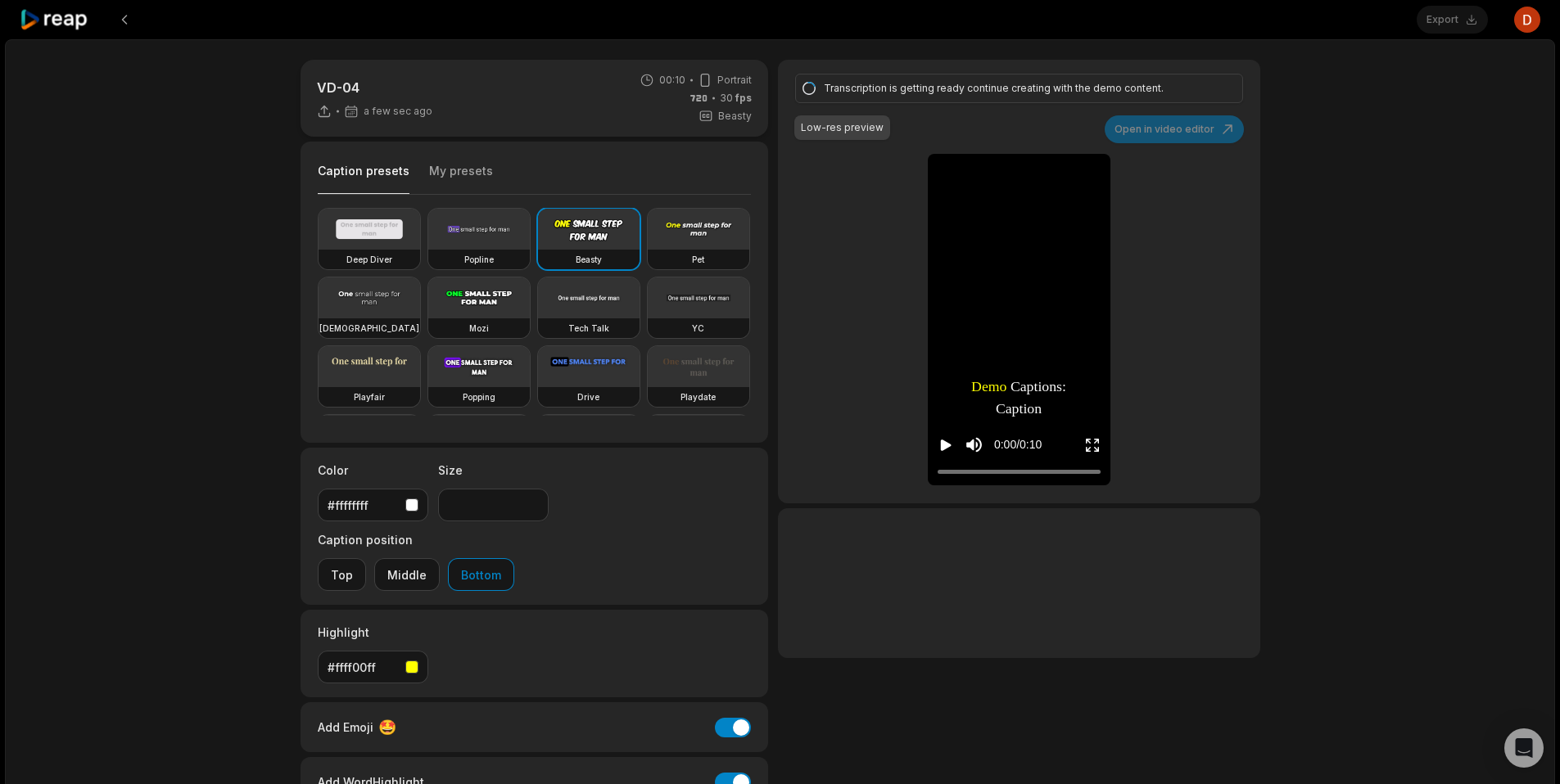
click at [1386, 249] on div "VD-04 a few sec ago 00:10 Portrait 30 fps Beasty Caption presets My presets Dee…" at bounding box center [780, 484] width 1550 height 891
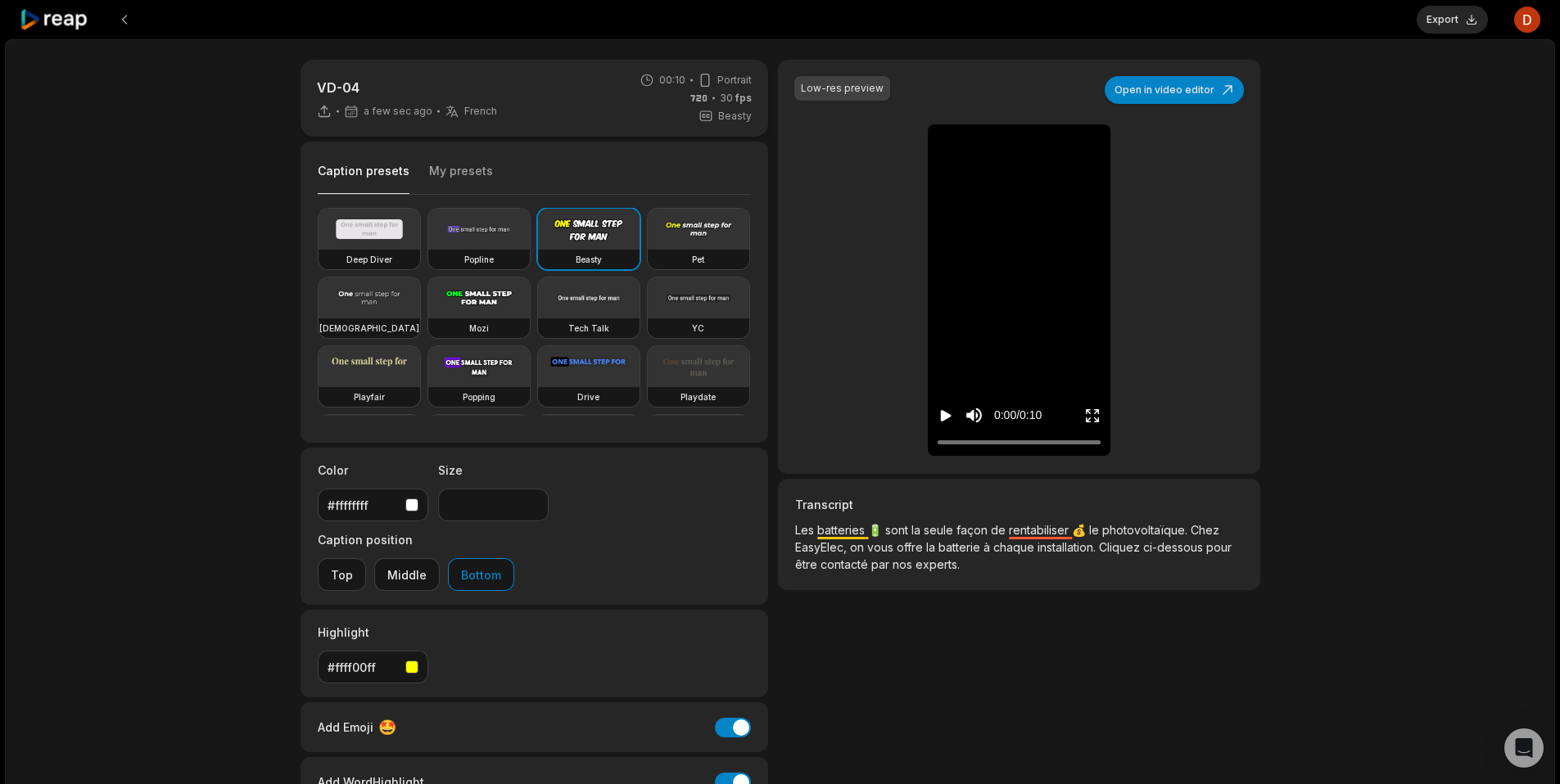
click at [941, 416] on icon "Play video" at bounding box center [946, 415] width 11 height 11
click at [1444, 18] on button "Export" at bounding box center [1451, 20] width 71 height 28
click at [1405, 200] on div "VD-04 5 min ago French fr 00:10 Portrait 30 fps Beasty Caption presets My prese…" at bounding box center [780, 484] width 1550 height 891
click at [1484, 20] on button "Download" at bounding box center [1443, 20] width 88 height 28
click at [943, 417] on icon "Play video" at bounding box center [946, 415] width 11 height 11
